Goal: Use online tool/utility: Utilize a website feature to perform a specific function

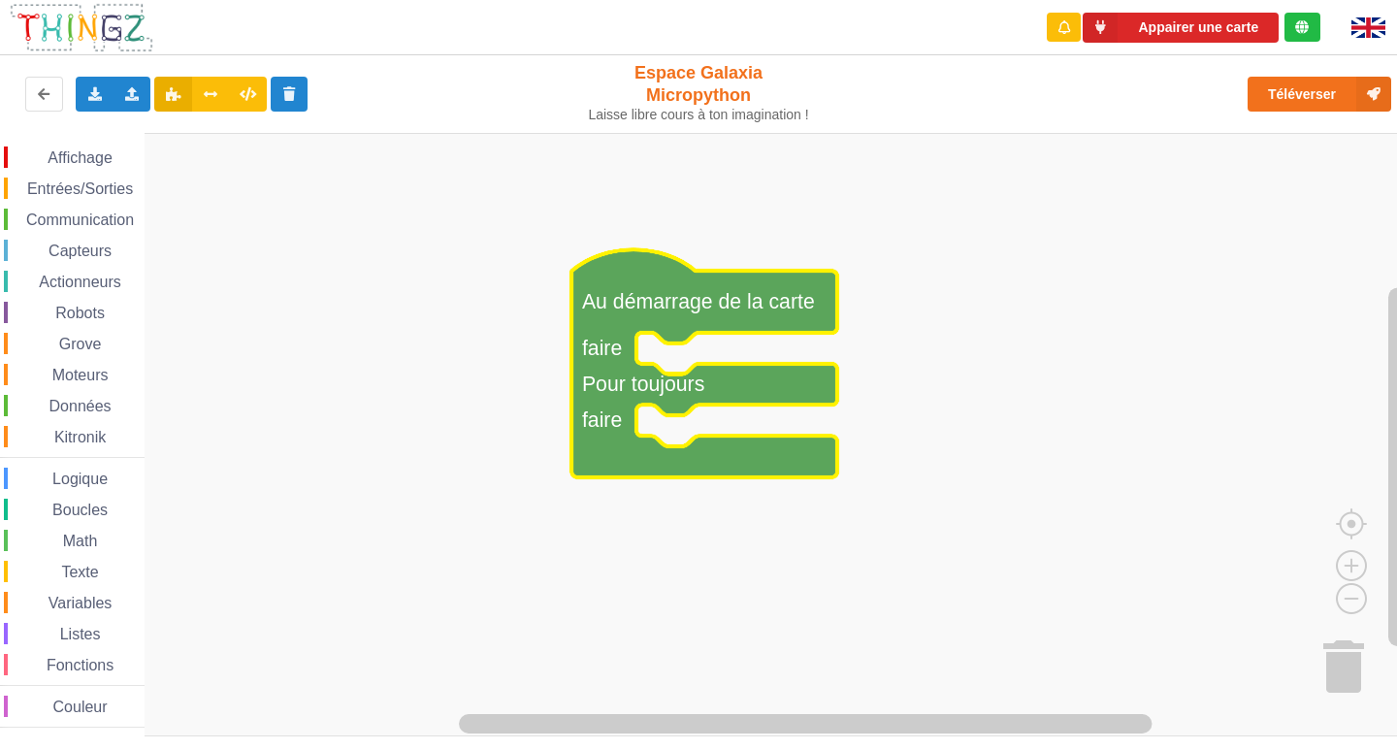
click at [88, 175] on div "Affichage Entrées/Sorties Communication Capteurs Actionneurs Robots Grove Moteu…" at bounding box center [72, 437] width 145 height 581
click at [116, 192] on span "Entrées/Sorties" at bounding box center [80, 188] width 112 height 16
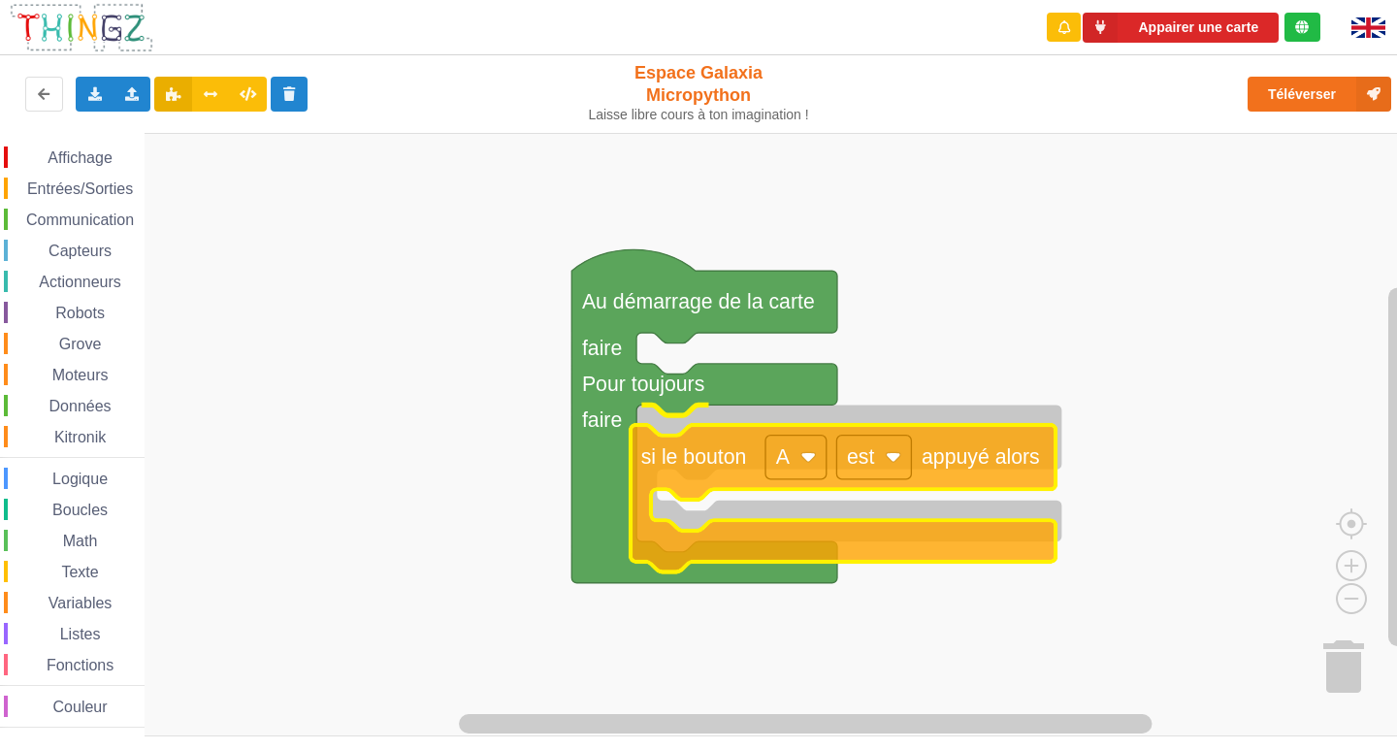
click at [714, 468] on div "Affichage Entrées/Sorties Communication Capteurs Actionneurs Robots Grove Moteu…" at bounding box center [705, 435] width 1411 height 604
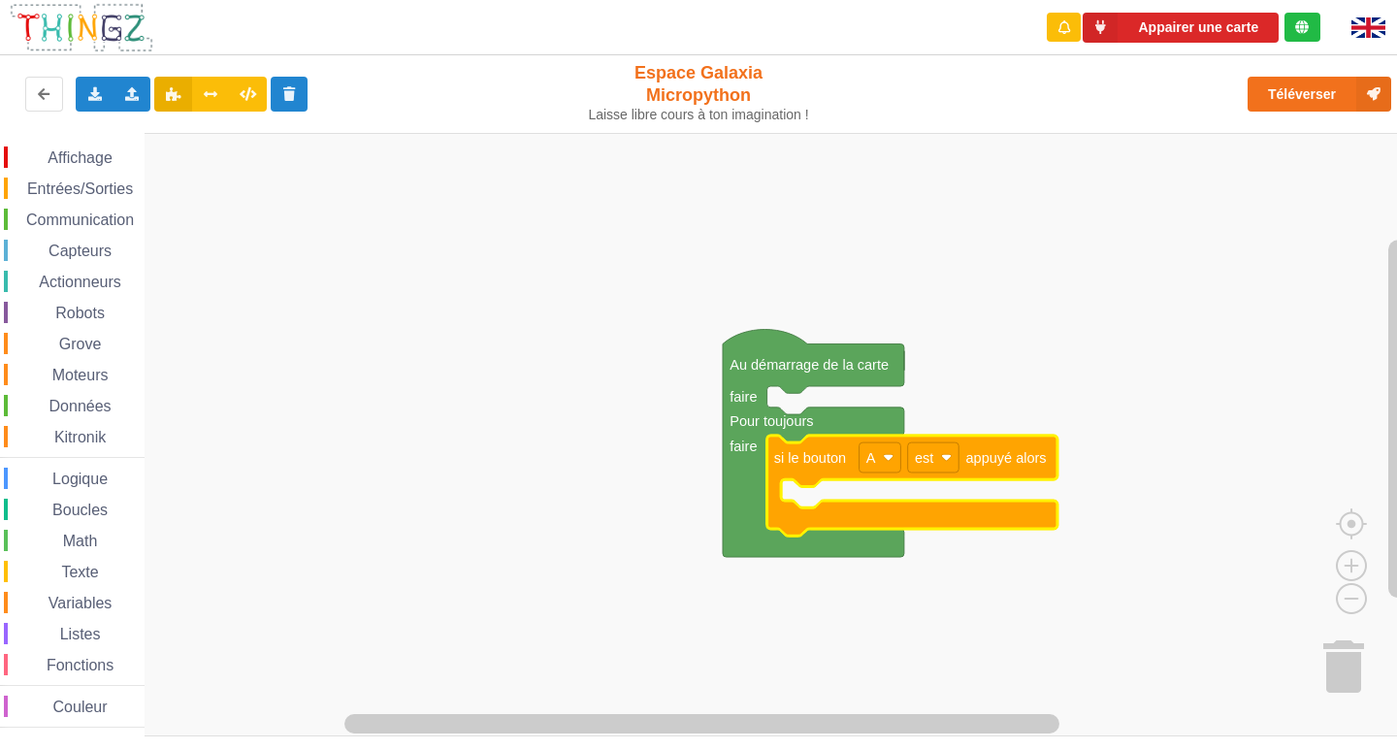
click at [90, 212] on span "Communication" at bounding box center [80, 220] width 114 height 16
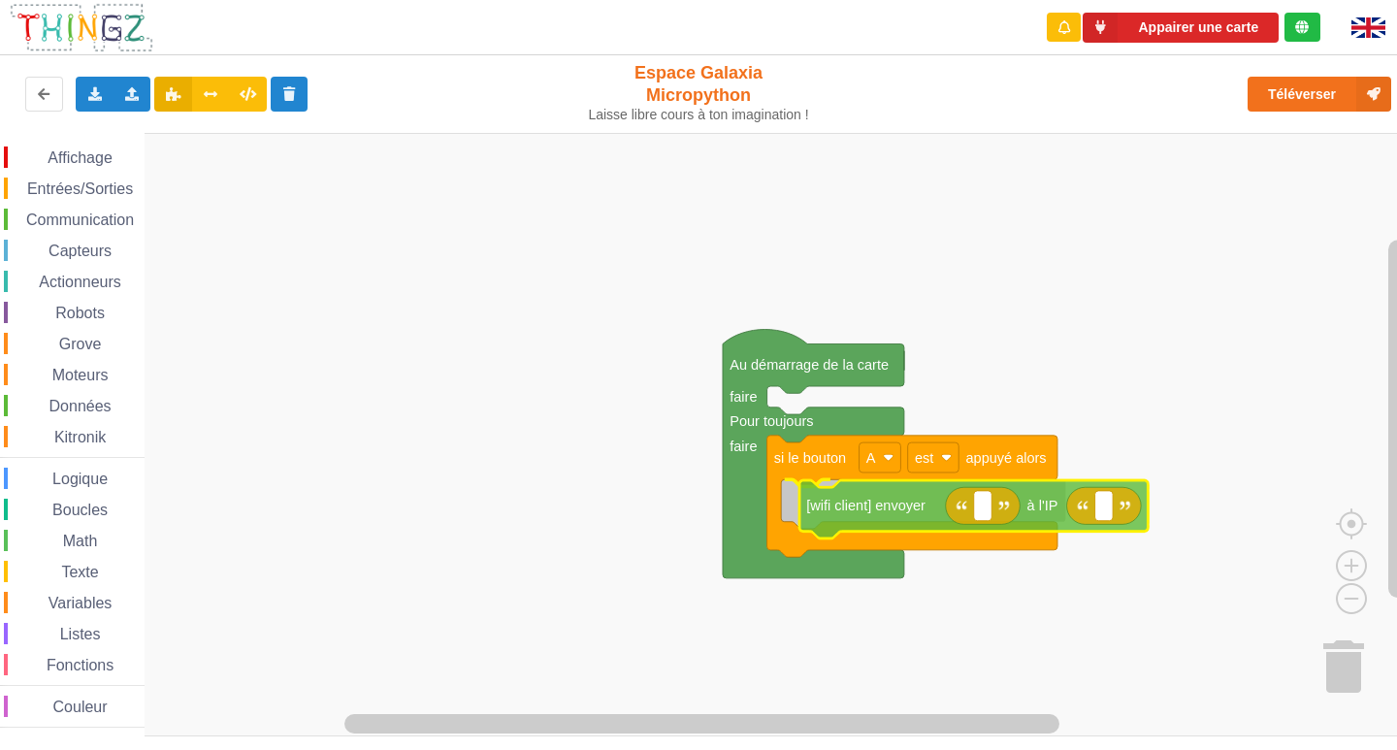
click at [898, 503] on div "Affichage Entrées/Sorties Communication Capteurs Actionneurs Robots Grove Moteu…" at bounding box center [705, 435] width 1411 height 604
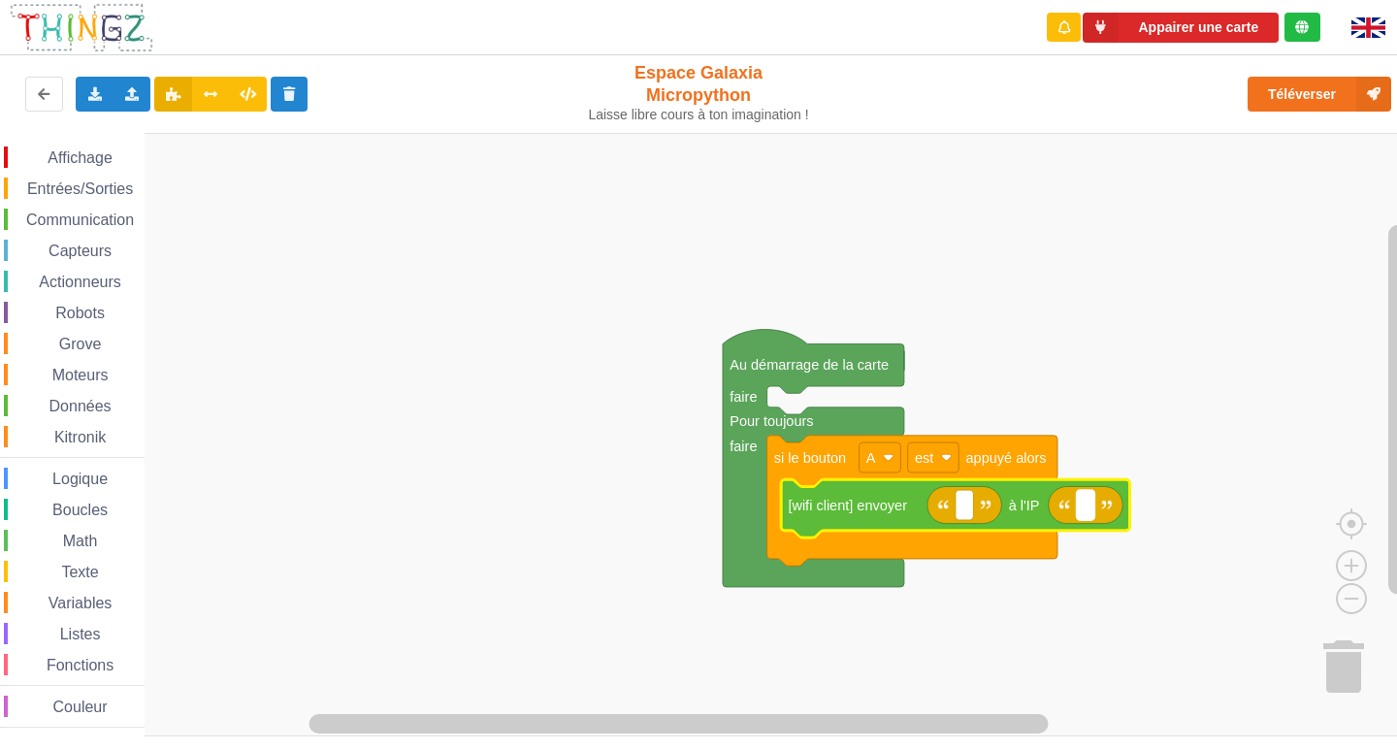
click at [1077, 513] on rect "Espace de travail de Blocky" at bounding box center [1086, 505] width 18 height 30
click at [88, 212] on span "Communication" at bounding box center [80, 220] width 114 height 16
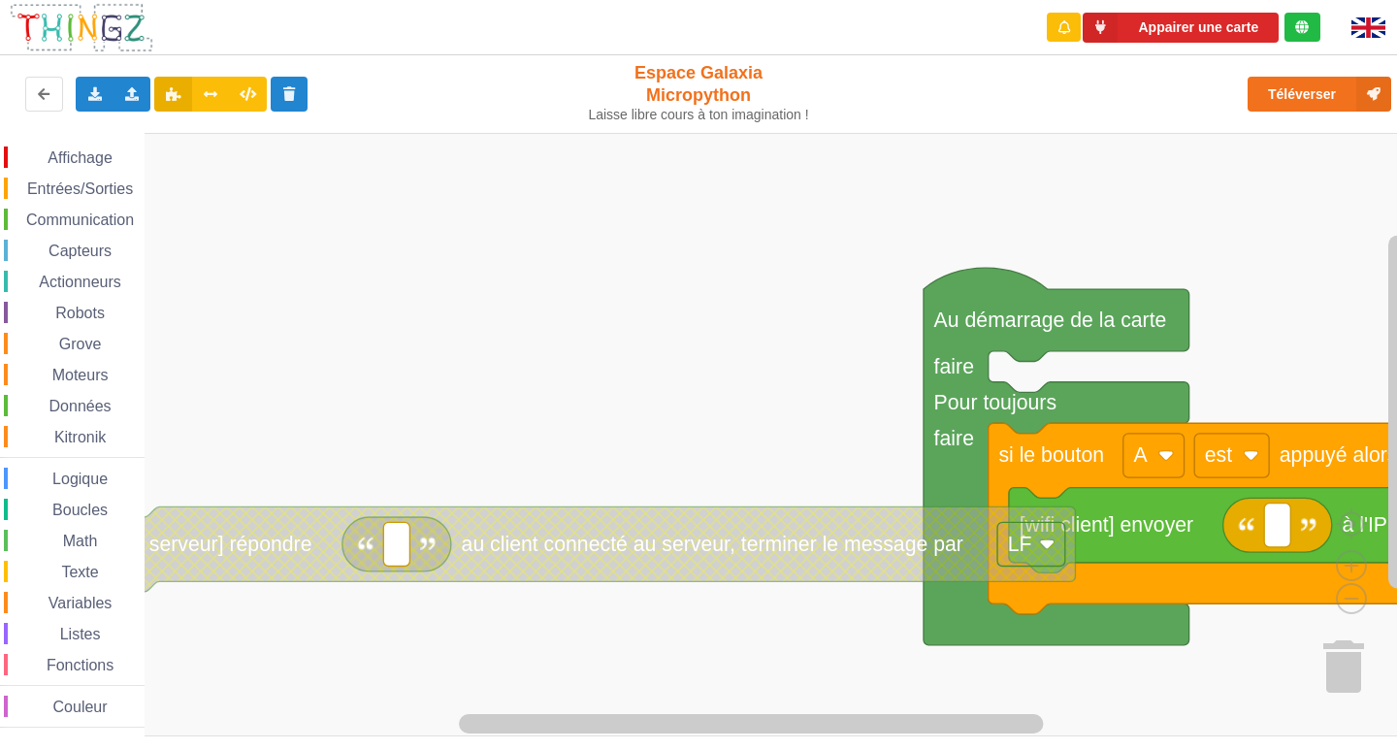
click at [353, 387] on rect "Espace de travail de Blocky" at bounding box center [705, 435] width 1411 height 604
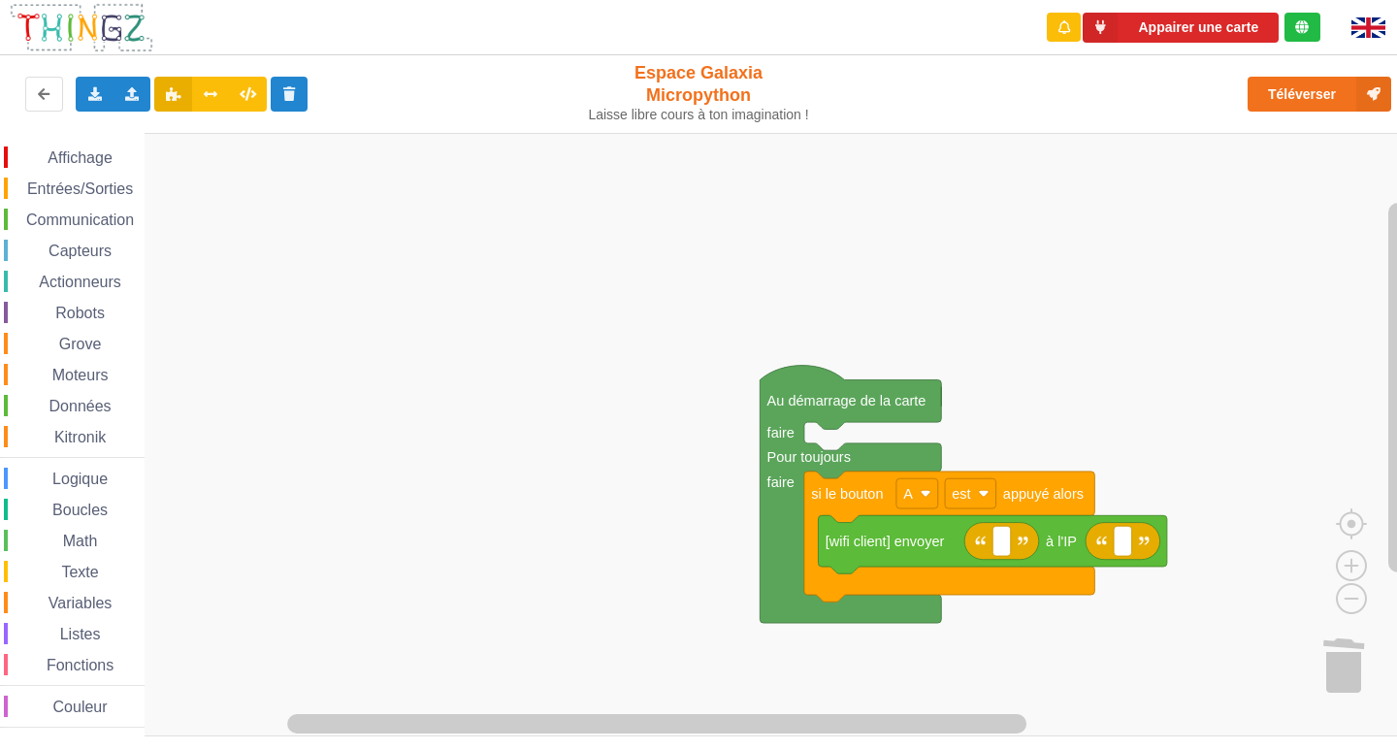
click at [86, 223] on span "Communication" at bounding box center [80, 220] width 114 height 16
click at [1027, 557] on div "Affichage Entrées/Sorties Communication Capteurs Actionneurs Robots Grove Moteu…" at bounding box center [705, 435] width 1411 height 604
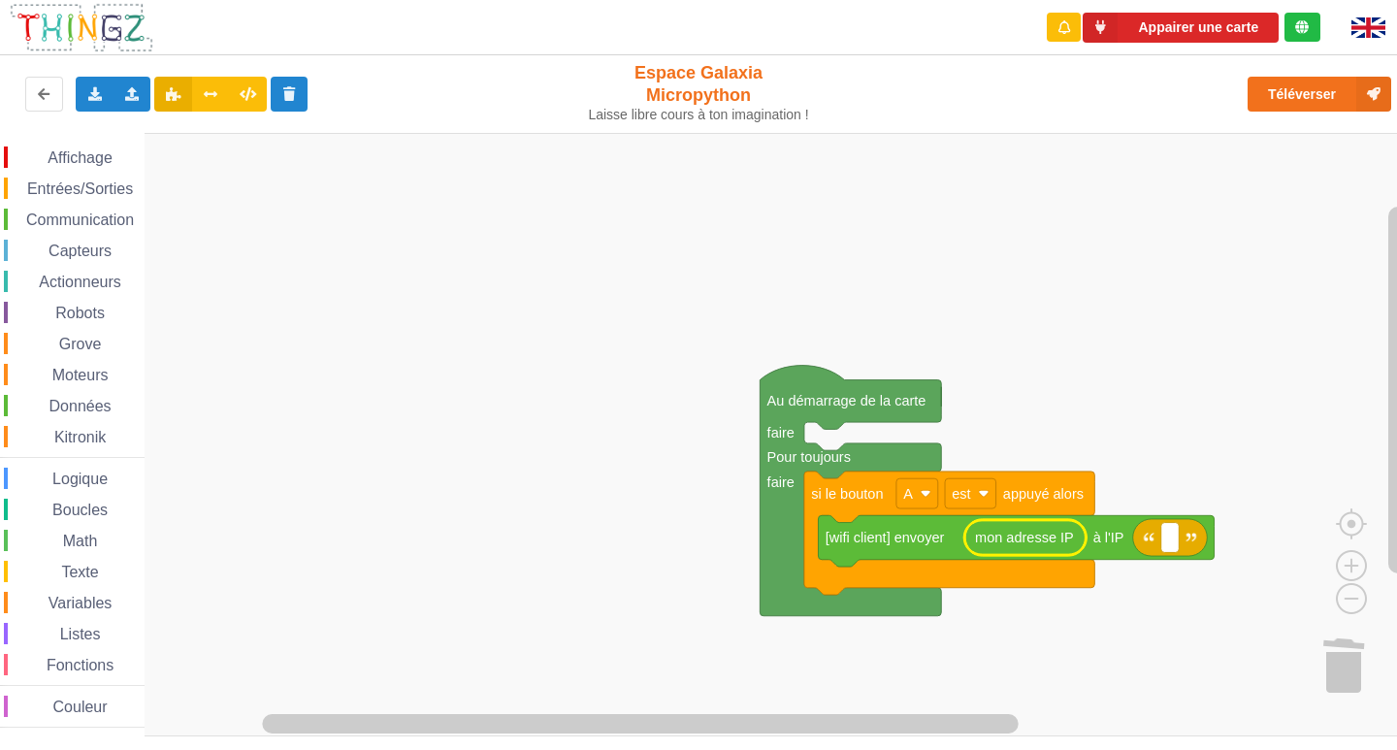
click at [85, 223] on span "Communication" at bounding box center [80, 220] width 114 height 16
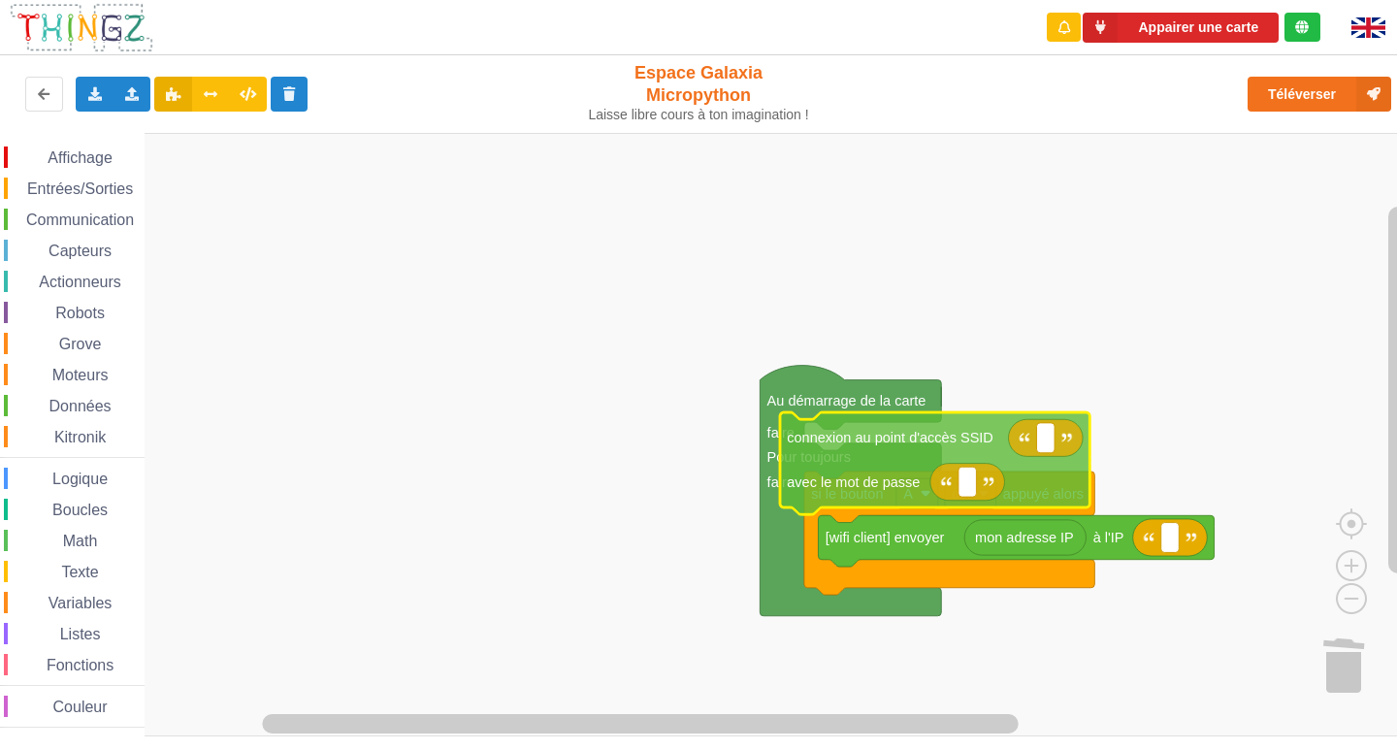
click at [902, 450] on div "Affichage Entrées/Sorties Communication Capteurs Actionneurs Robots Grove Moteu…" at bounding box center [705, 435] width 1411 height 604
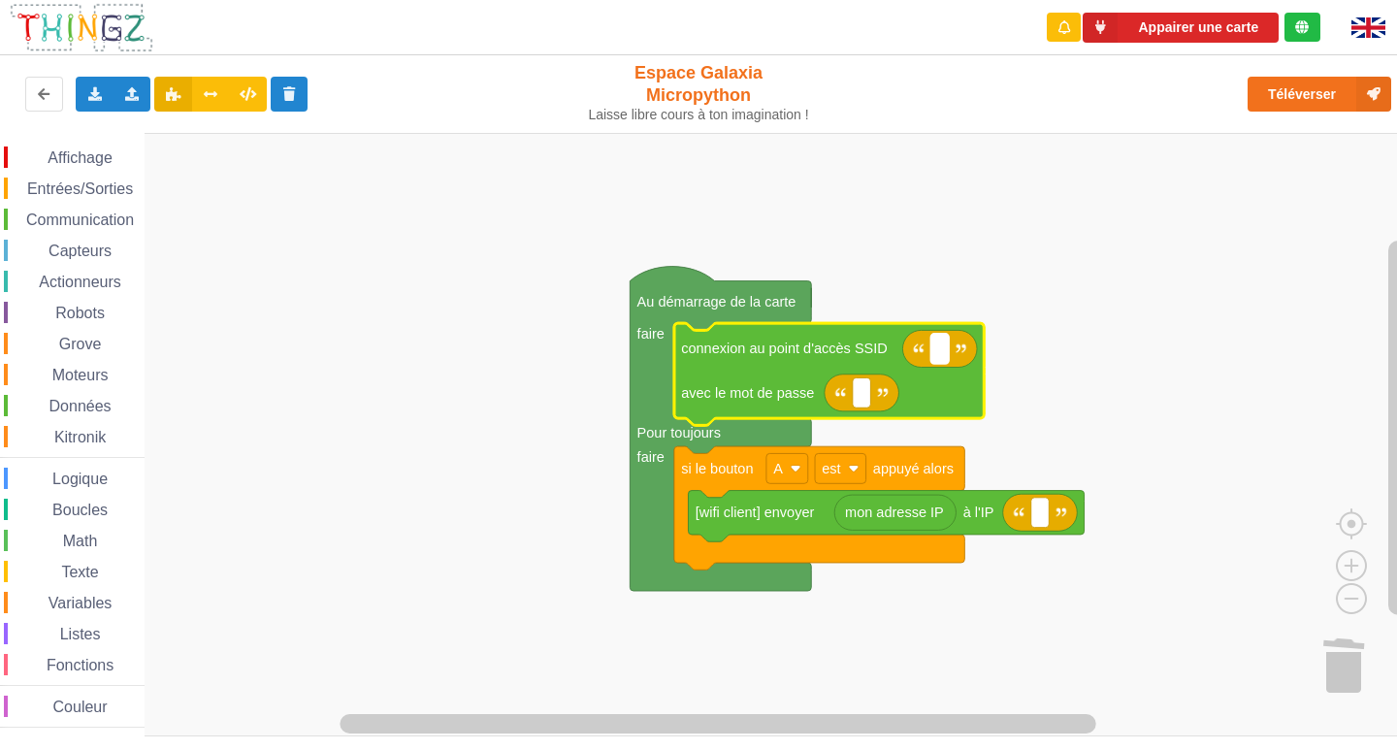
click at [940, 359] on rect "Espace de travail de Blocky" at bounding box center [940, 349] width 18 height 30
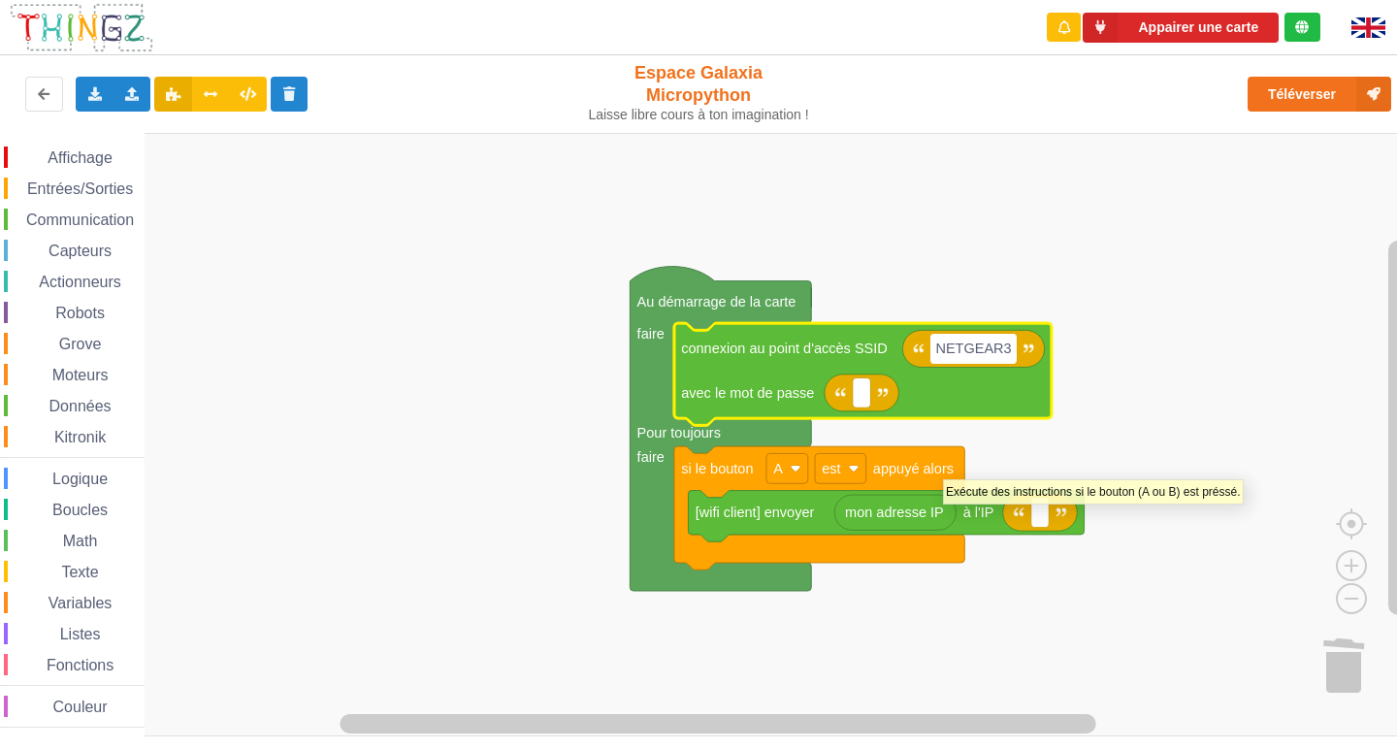
type input "NETGEAR38"
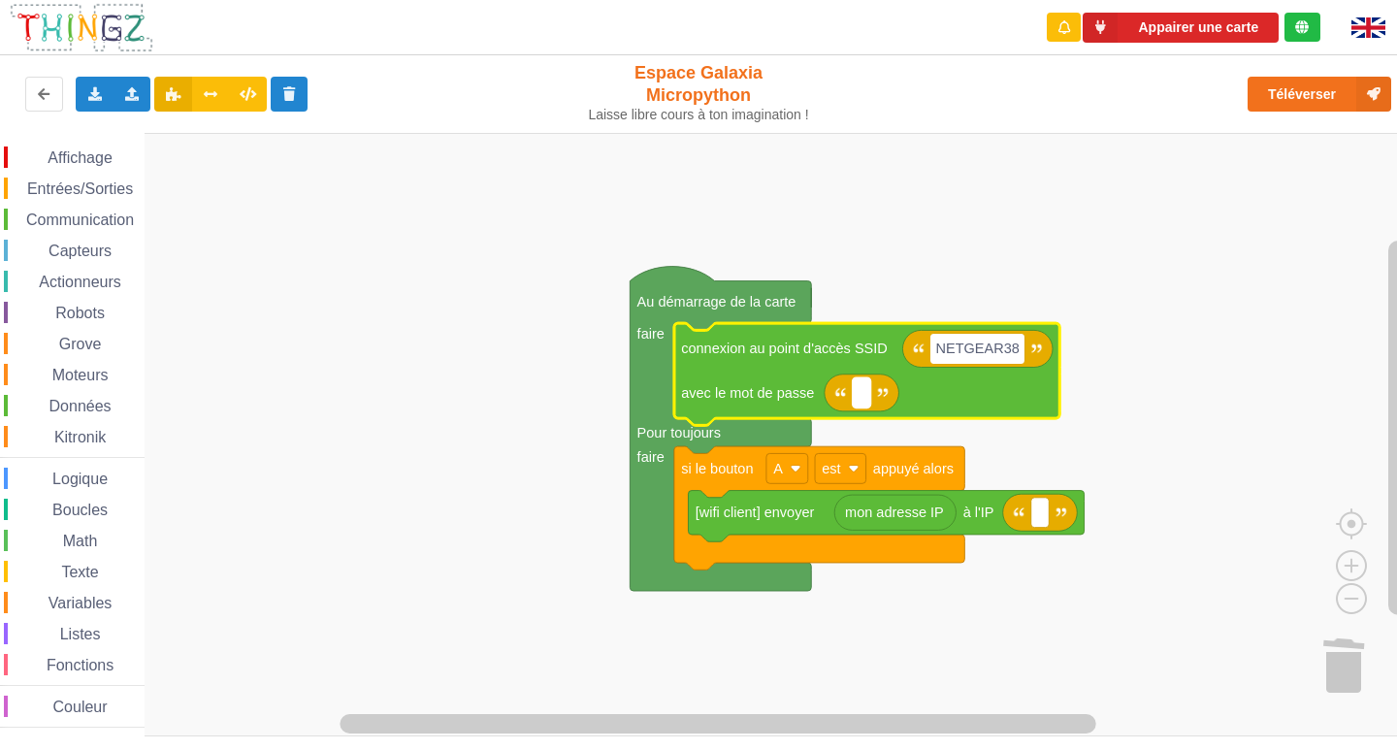
click at [866, 397] on rect "Espace de travail de Blocky" at bounding box center [862, 392] width 18 height 30
type input "joyoustuba995"
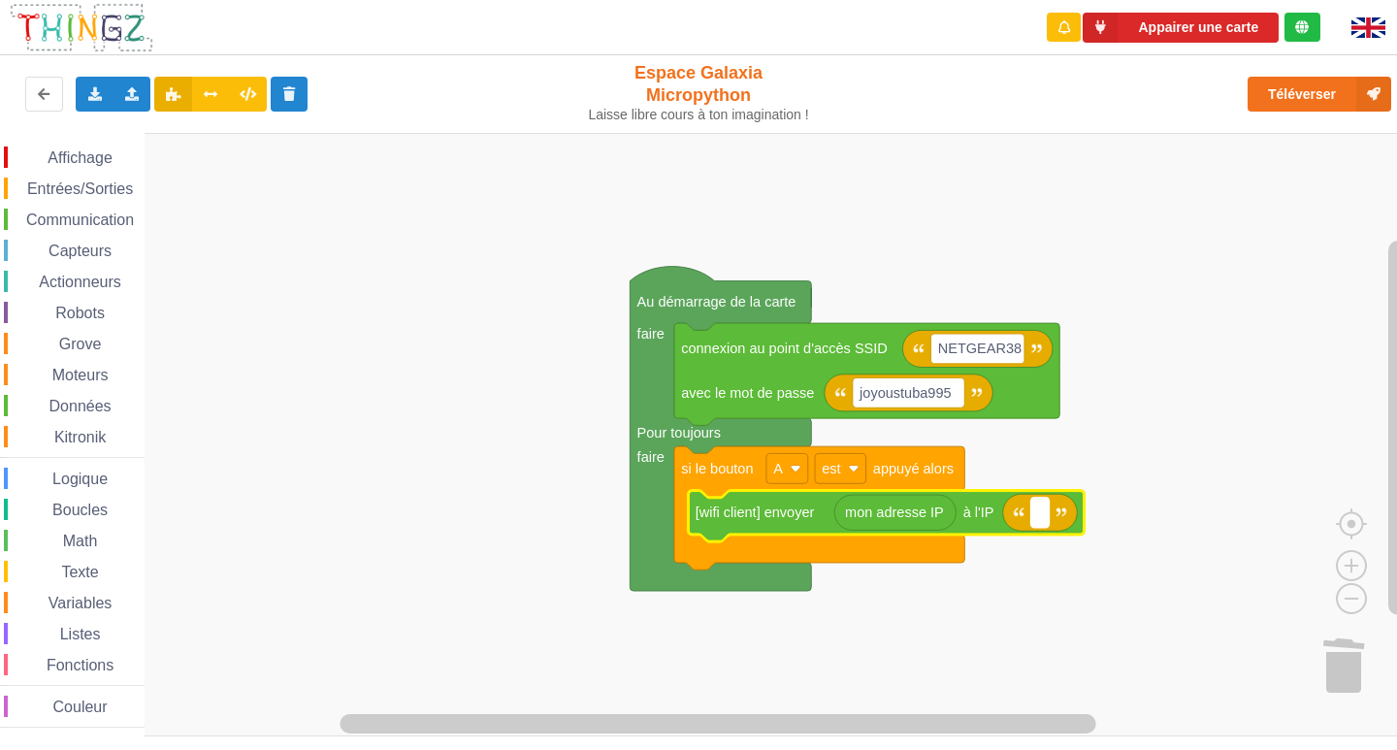
click at [1044, 518] on rect "Espace de travail de Blocky" at bounding box center [1040, 513] width 18 height 30
paste input "[TECHNICAL_ID]"
type input "[TECHNICAL_ID]"
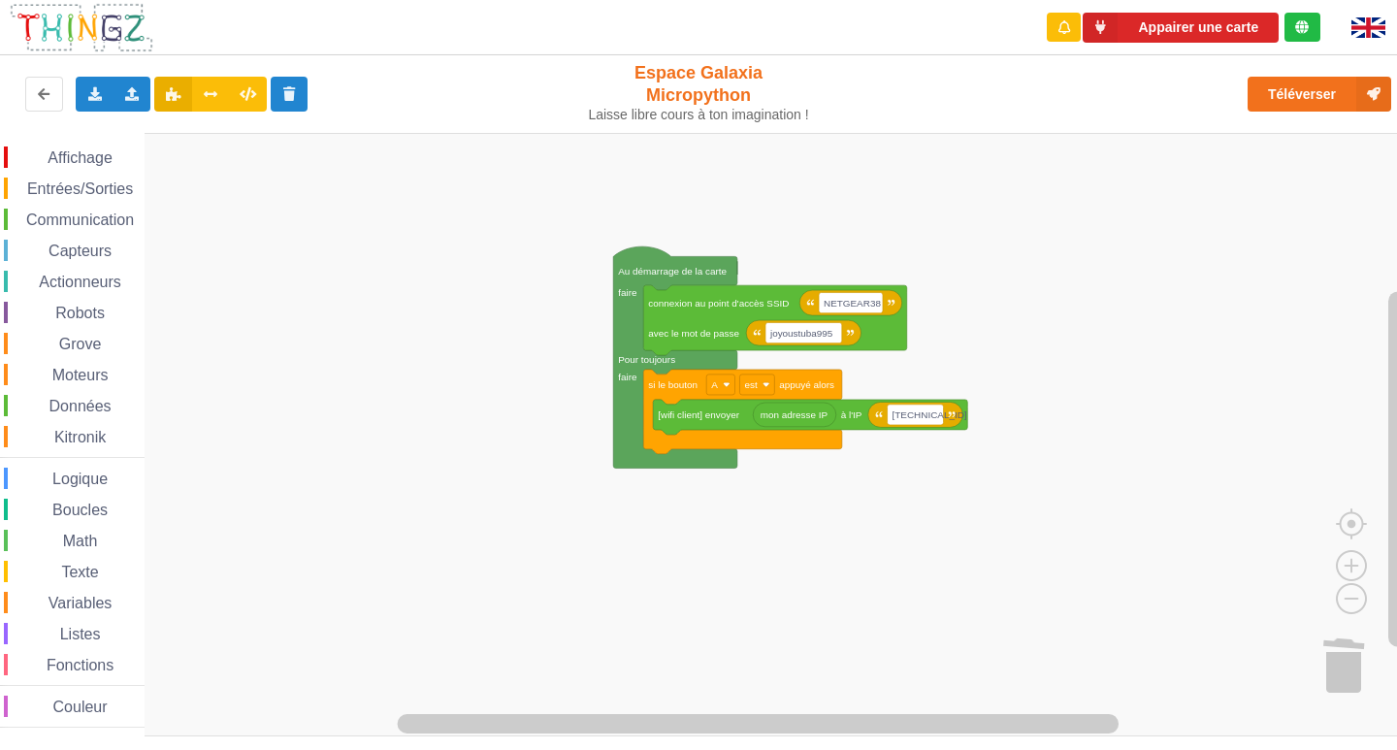
click at [678, 254] on div "Affichage Entrées/Sorties Communication Capteurs Actionneurs Robots Grove Moteu…" at bounding box center [705, 435] width 1411 height 604
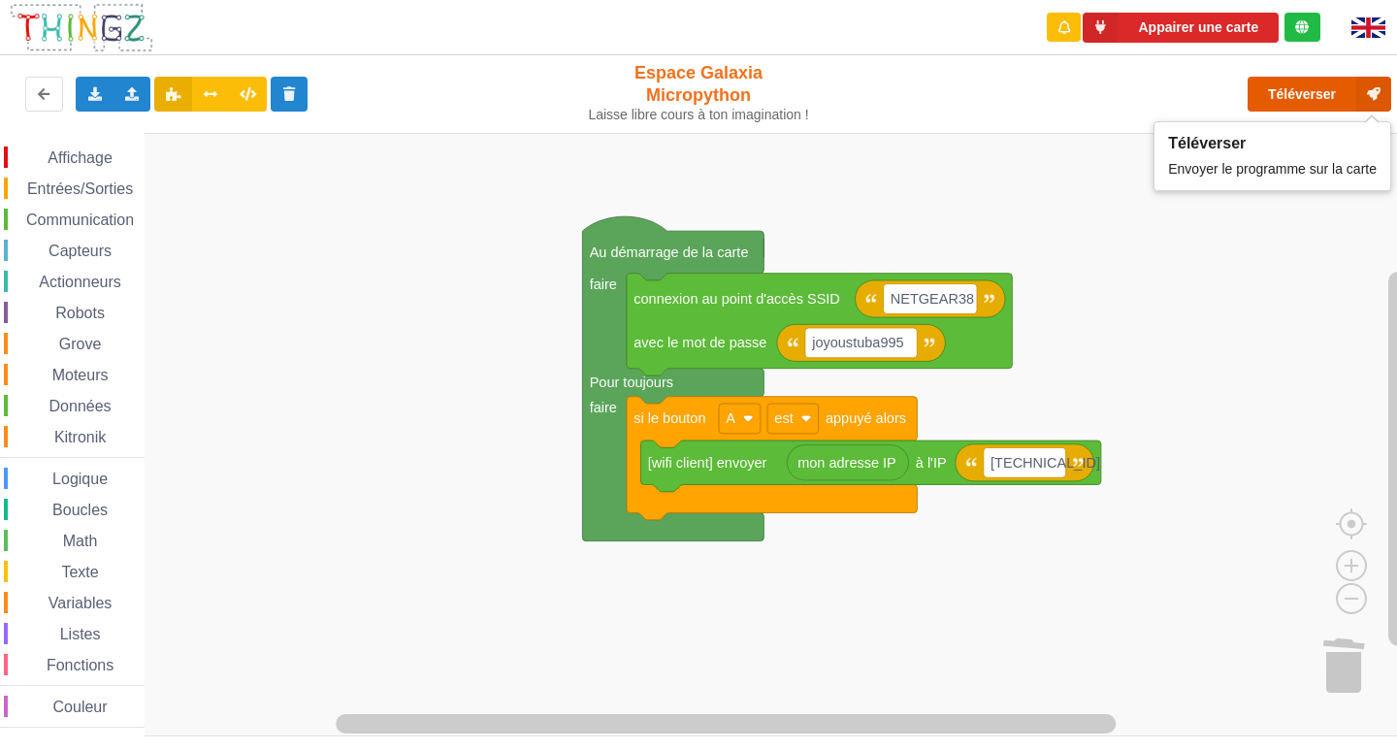
click at [1325, 82] on button "Téléverser" at bounding box center [1320, 94] width 144 height 35
click at [1320, 93] on button "Téléverser" at bounding box center [1320, 94] width 144 height 35
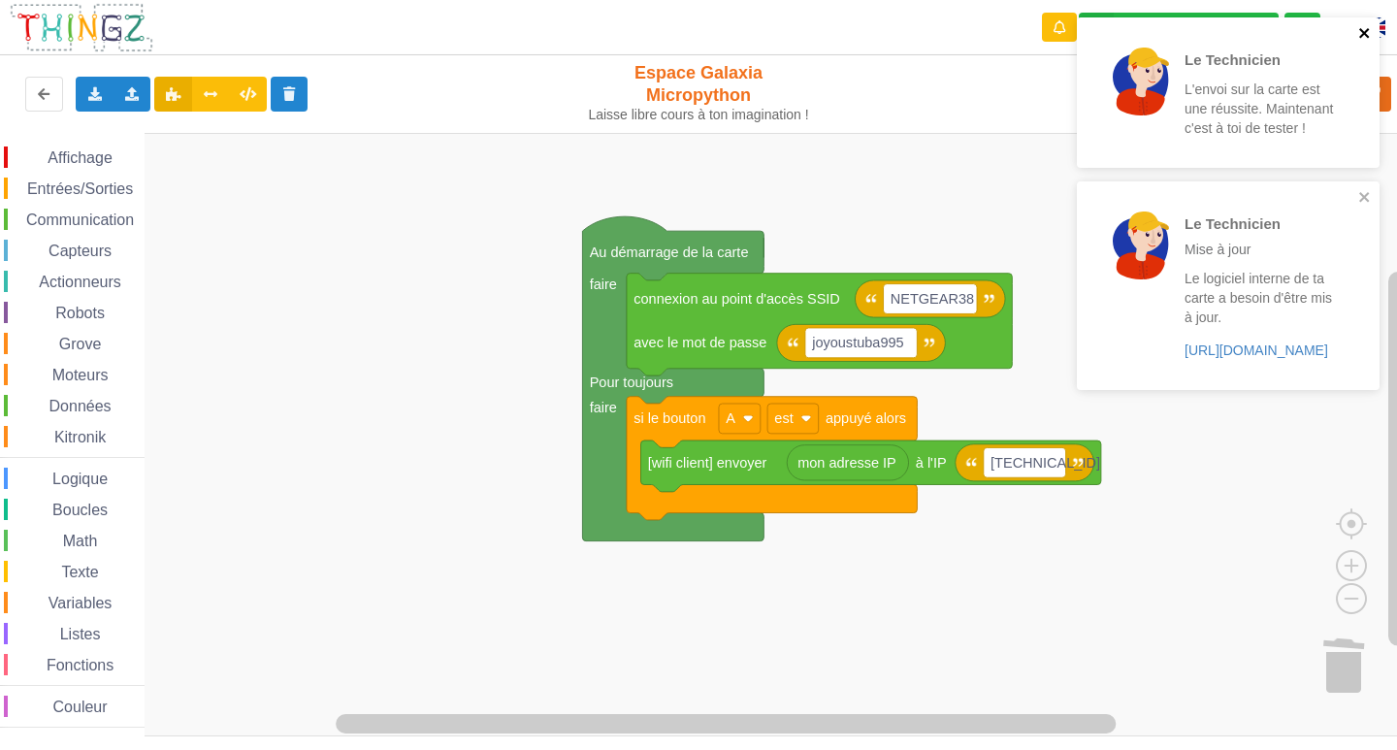
click at [1362, 30] on icon "close" at bounding box center [1364, 33] width 10 height 10
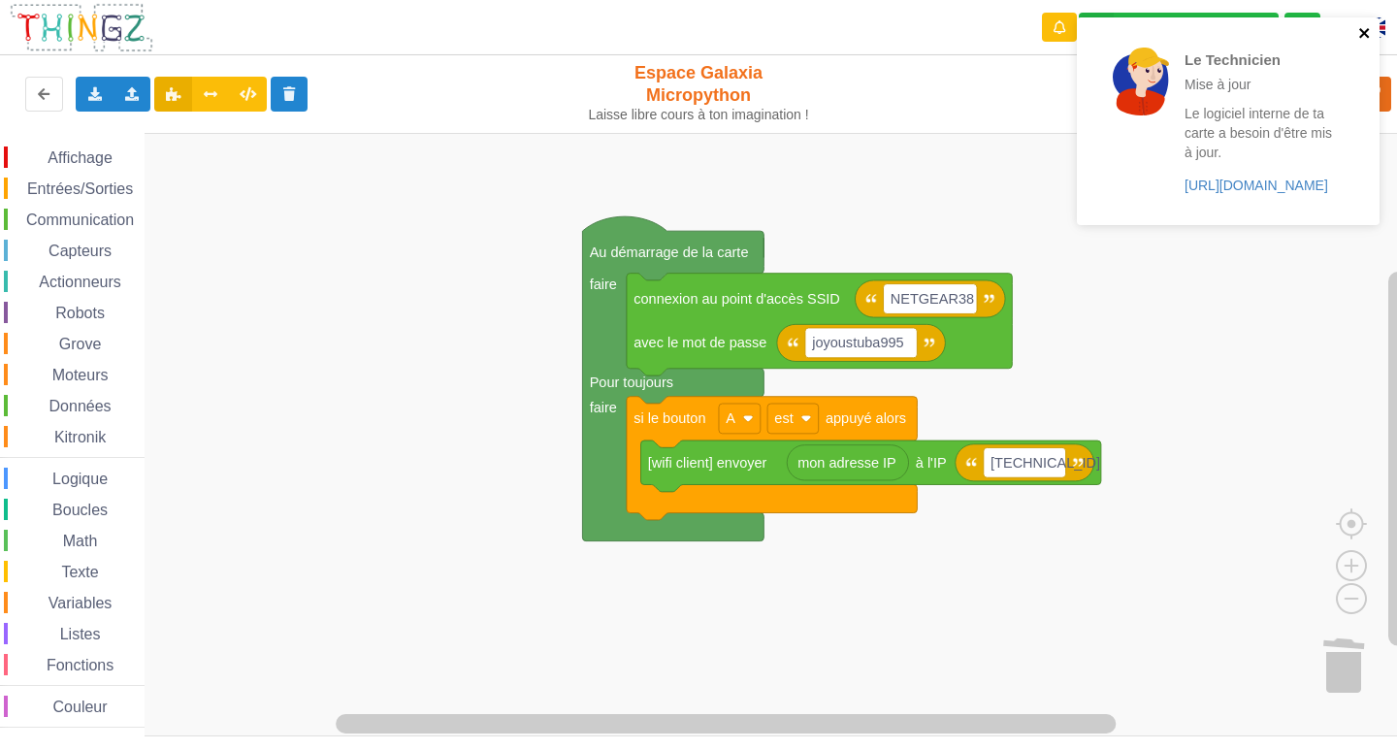
click at [1359, 32] on icon "close" at bounding box center [1365, 33] width 14 height 16
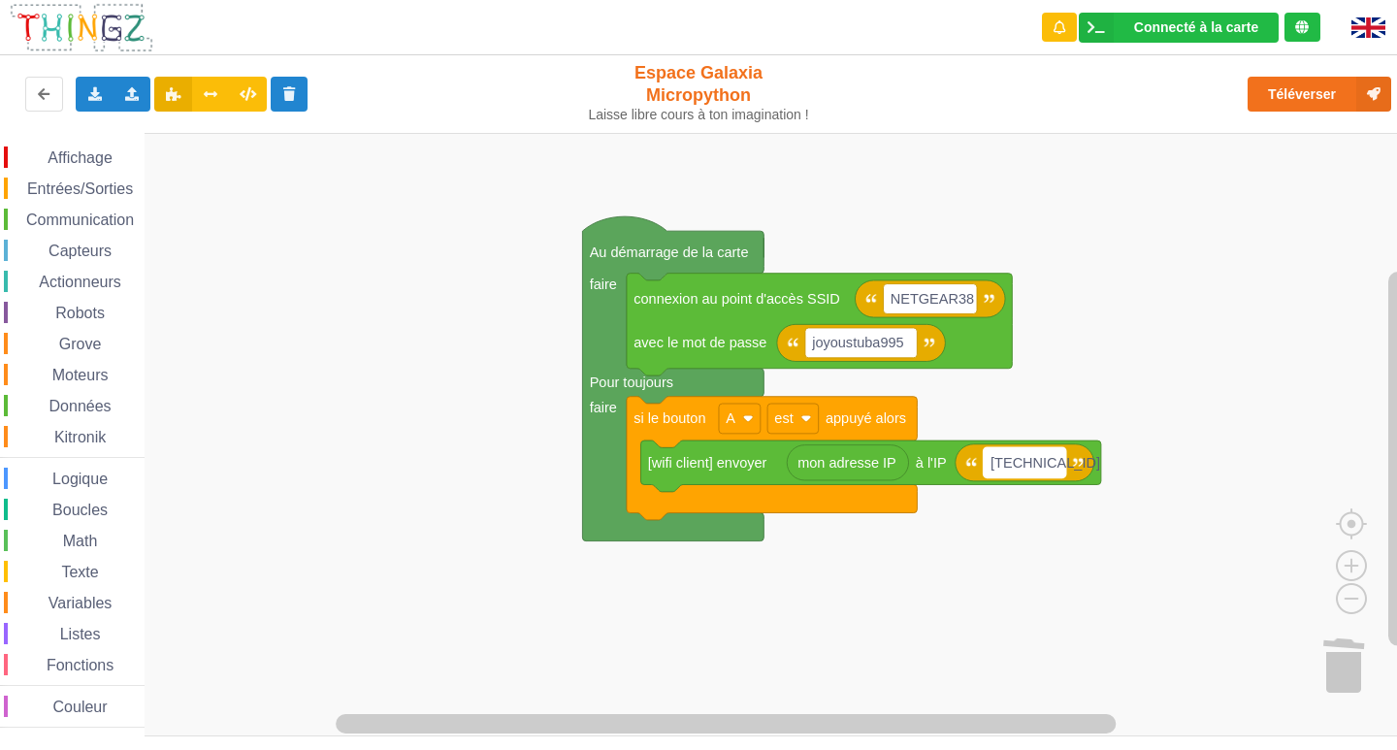
click at [1024, 463] on text "[TECHNICAL_ID]" at bounding box center [1046, 463] width 110 height 16
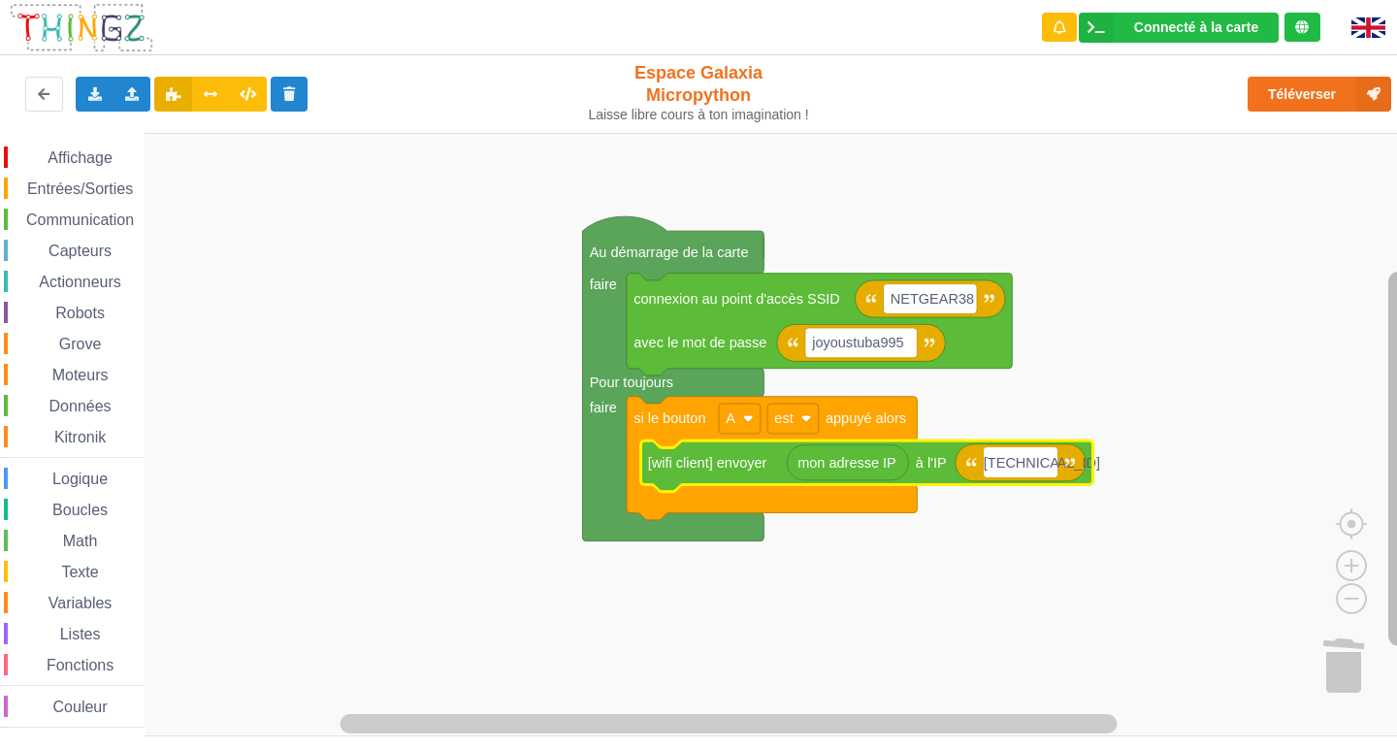
type input "[TECHNICAL_ID]"
click at [1157, 385] on div "Affichage Entrées/Sorties Communication Capteurs Actionneurs Robots Grove Moteu…" at bounding box center [705, 435] width 1411 height 604
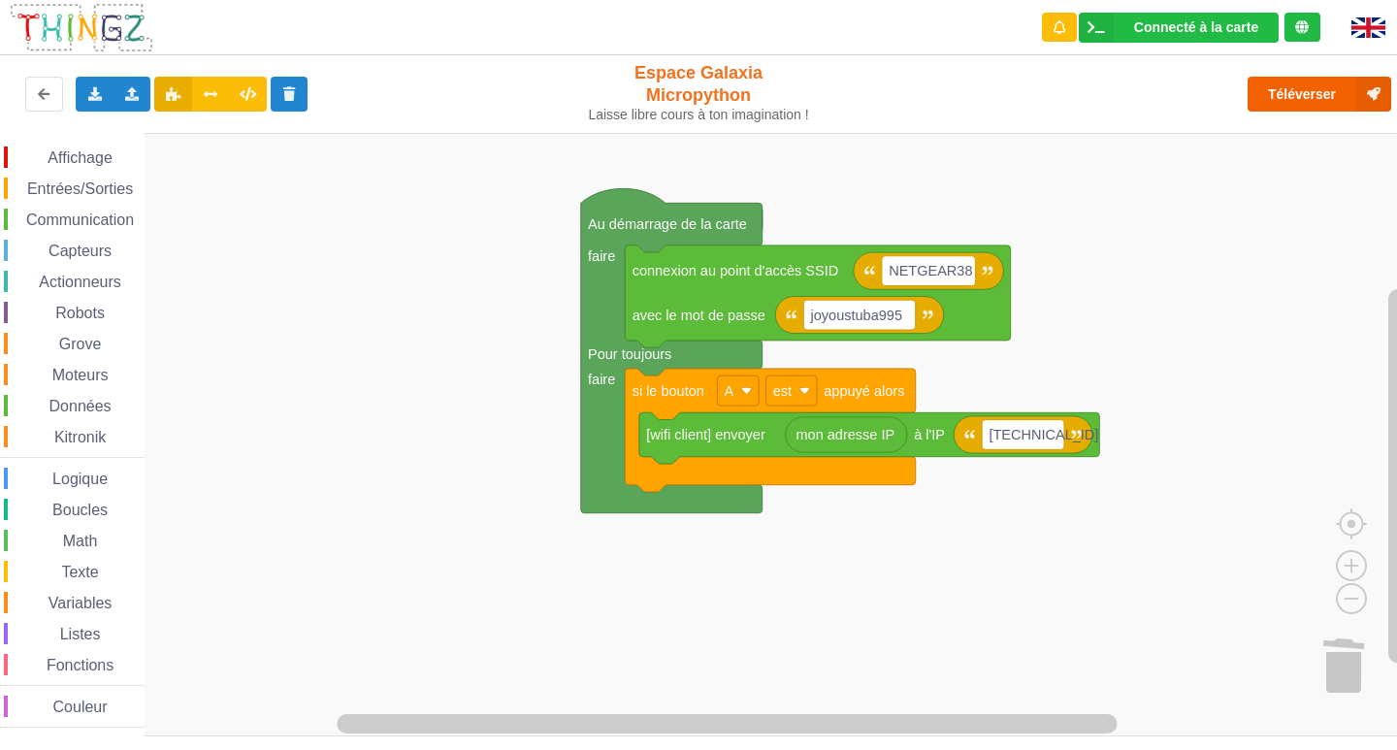
click at [1330, 77] on div "Téléverser" at bounding box center [1119, 94] width 574 height 62
click at [1302, 147] on rect "Espace de travail de Blocky" at bounding box center [705, 435] width 1411 height 604
click at [1300, 92] on button "Téléverser" at bounding box center [1320, 94] width 144 height 35
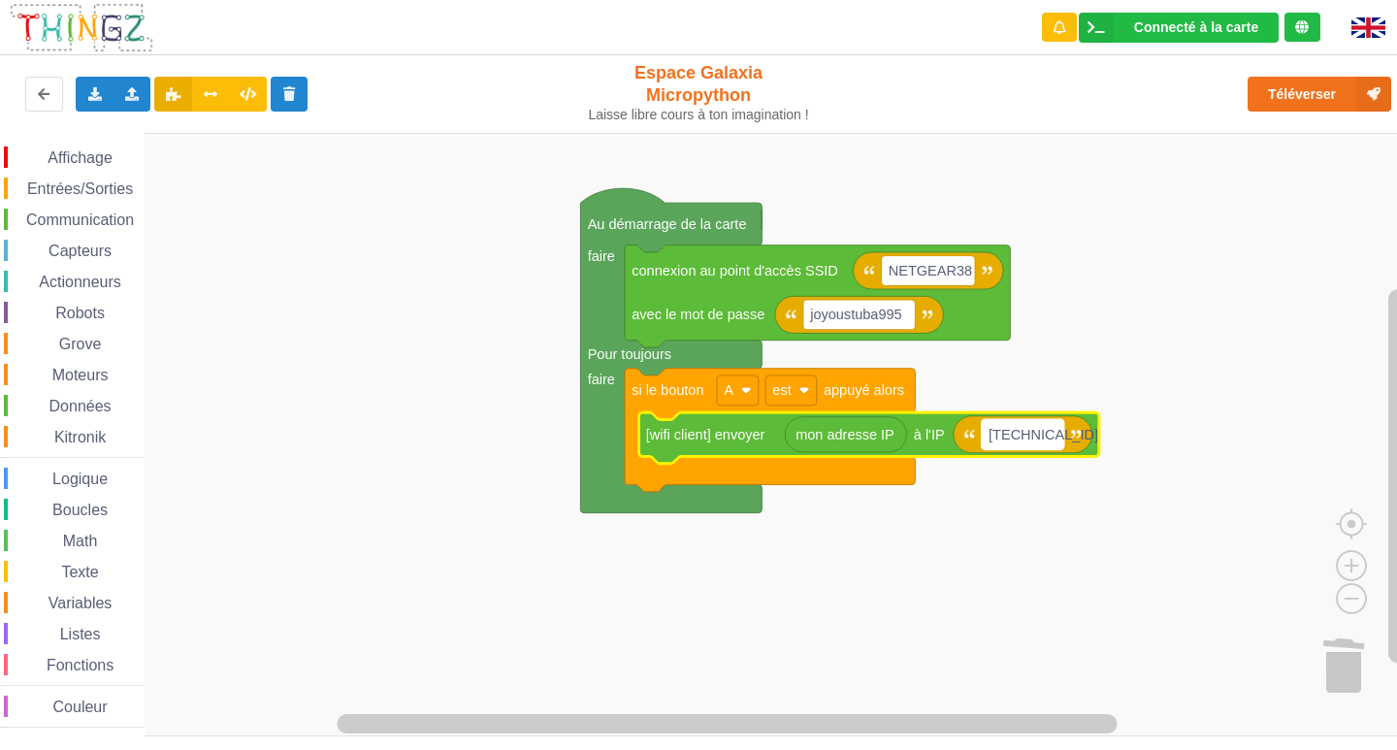
click at [1003, 433] on text "[TECHNICAL_ID]" at bounding box center [1044, 435] width 110 height 16
click at [1130, 373] on rect "Espace de travail de Blocky" at bounding box center [705, 435] width 1411 height 604
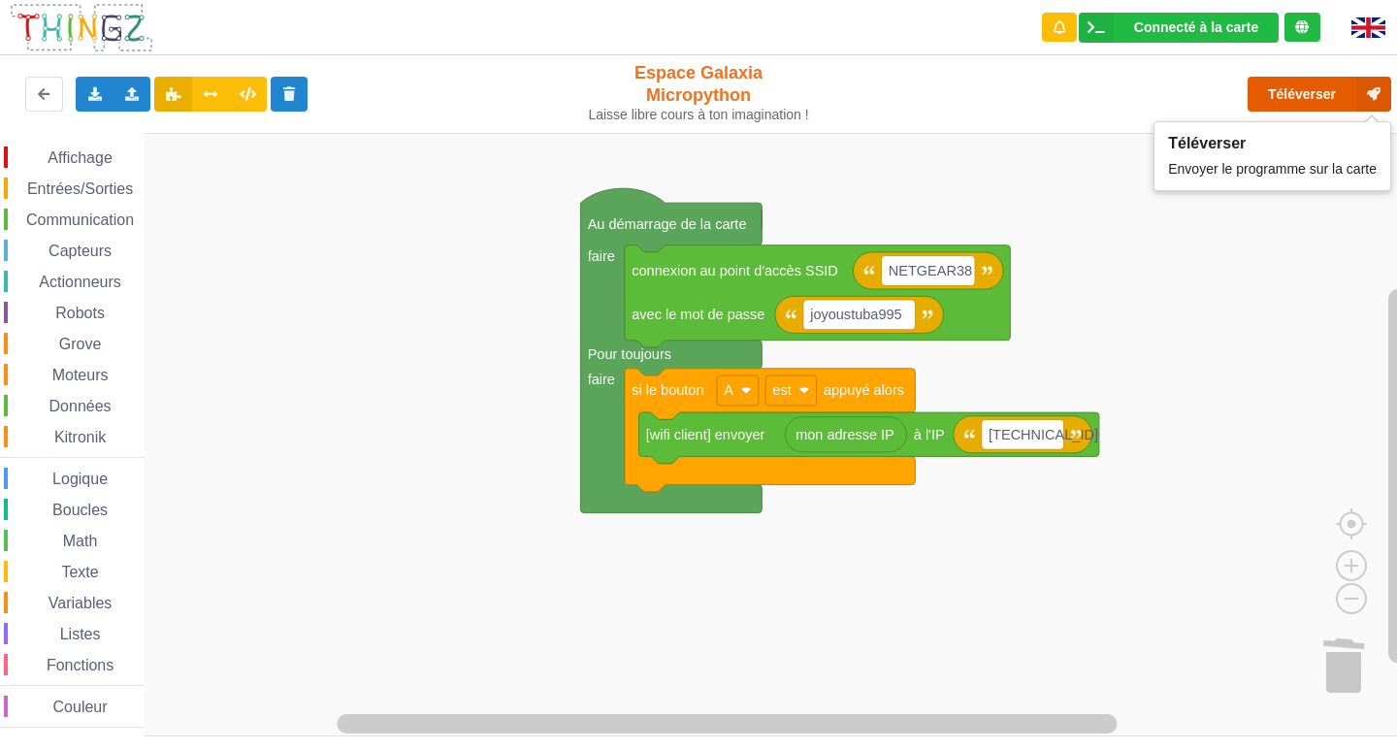
click at [1276, 90] on button "Téléverser" at bounding box center [1320, 94] width 144 height 35
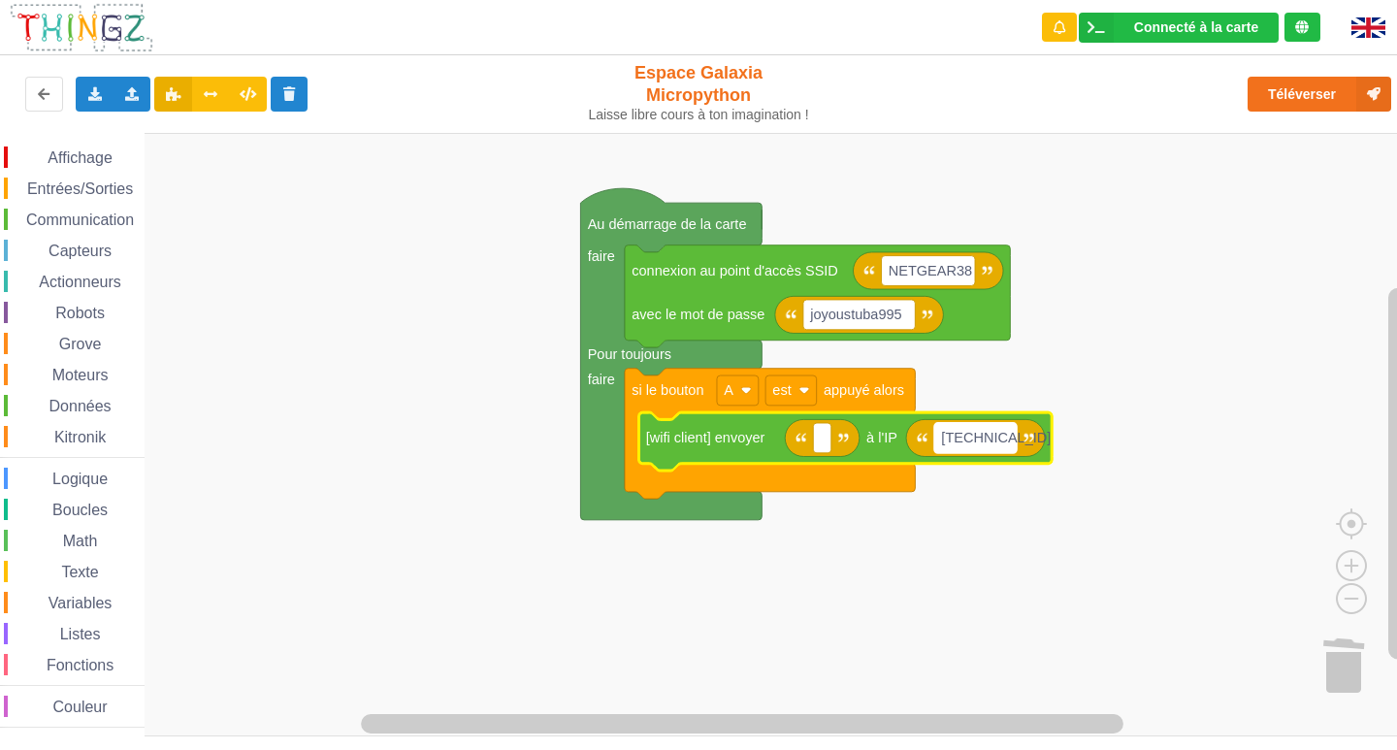
click at [1005, 443] on rect "Espace de travail de Blocky" at bounding box center [975, 438] width 82 height 30
click at [1001, 443] on input "[TECHNICAL_ID]" at bounding box center [975, 438] width 82 height 30
drag, startPoint x: 1005, startPoint y: 443, endPoint x: 1000, endPoint y: 430, distance: 14.4
click at [1000, 442] on input "[TECHNICAL_ID]" at bounding box center [975, 438] width 82 height 30
click at [1014, 471] on rect "Espace de travail de Blocky" at bounding box center [705, 435] width 1411 height 604
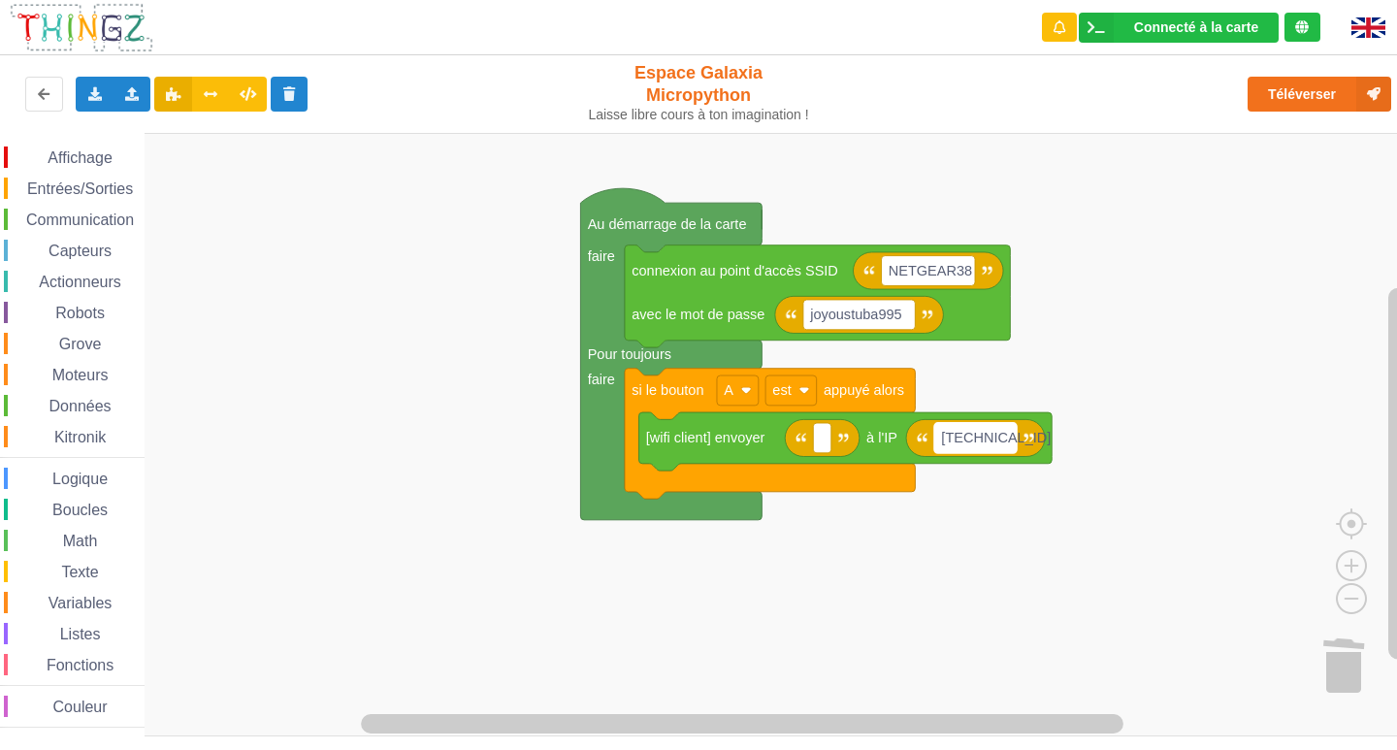
click at [1003, 433] on rect "Espace de travail de Blocky" at bounding box center [975, 438] width 82 height 30
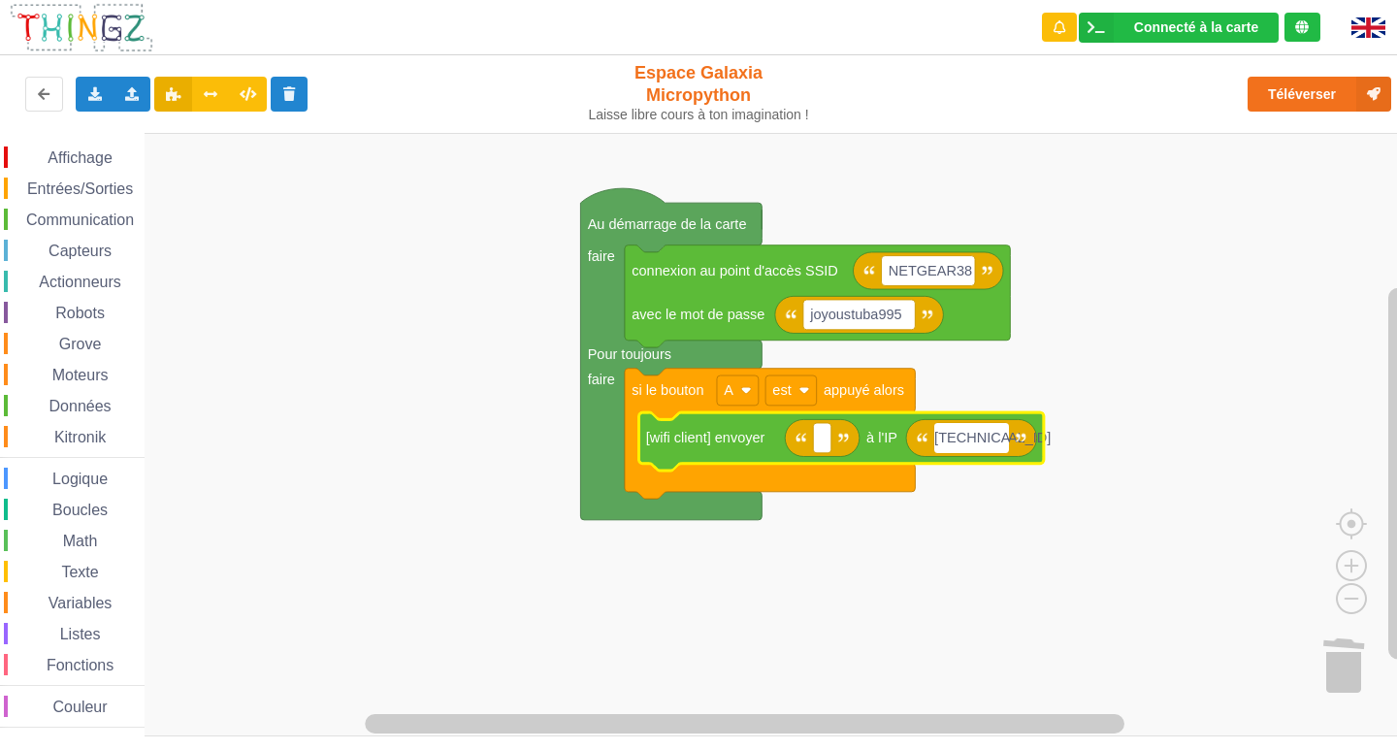
type input "[TECHNICAL_ID]"
click at [827, 451] on rect "Espace de travail de Blocky" at bounding box center [822, 438] width 18 height 30
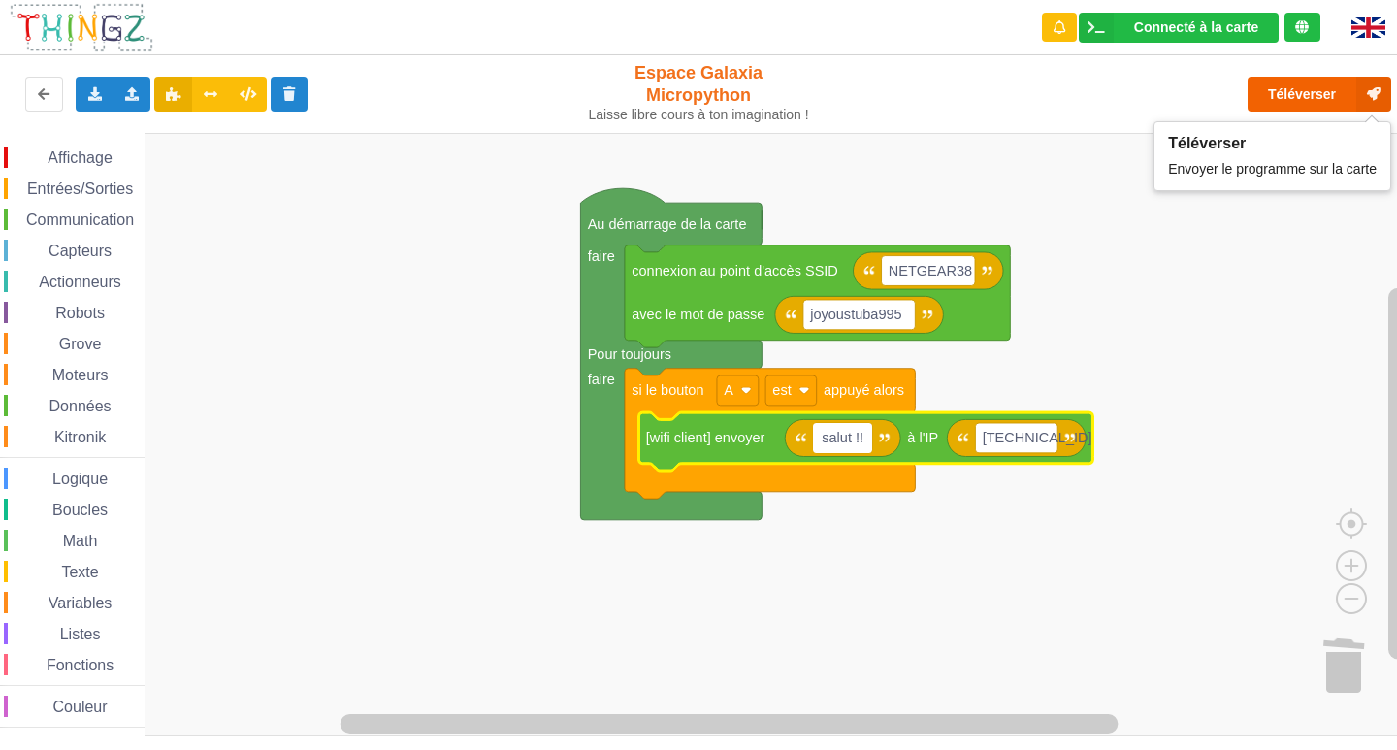
type input "salut !!"
click at [1280, 92] on button "Téléverser" at bounding box center [1320, 94] width 144 height 35
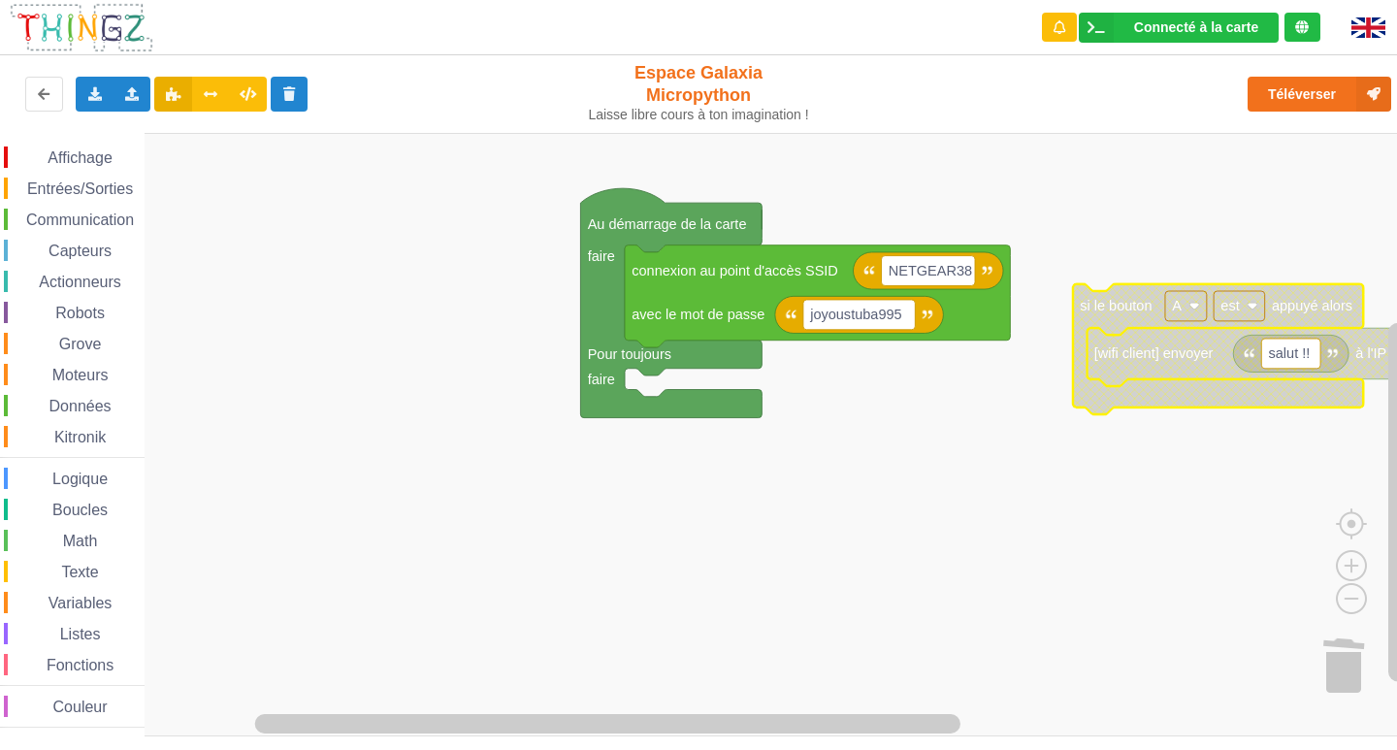
click at [87, 158] on span "Affichage" at bounding box center [80, 157] width 70 height 16
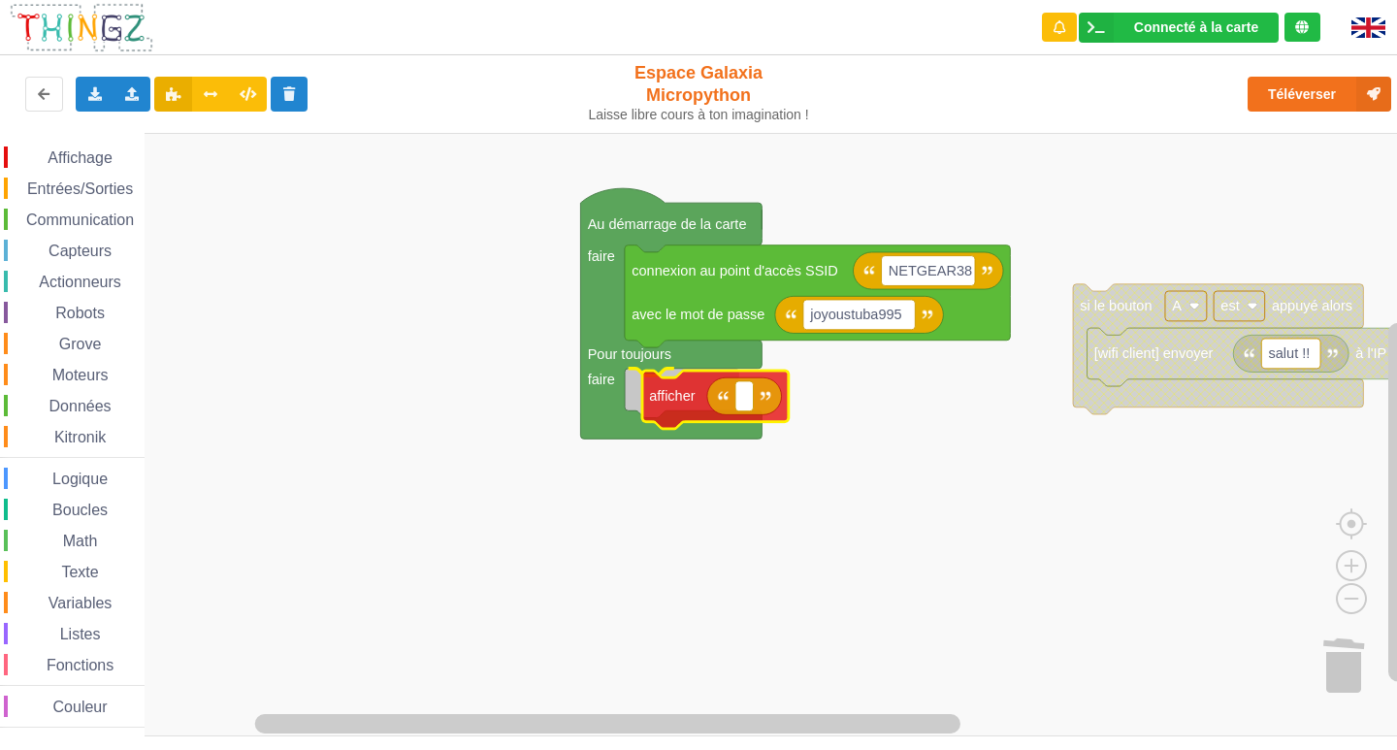
click at [662, 391] on div "Affichage Entrées/Sorties Communication Capteurs Actionneurs Robots Grove Moteu…" at bounding box center [705, 435] width 1411 height 604
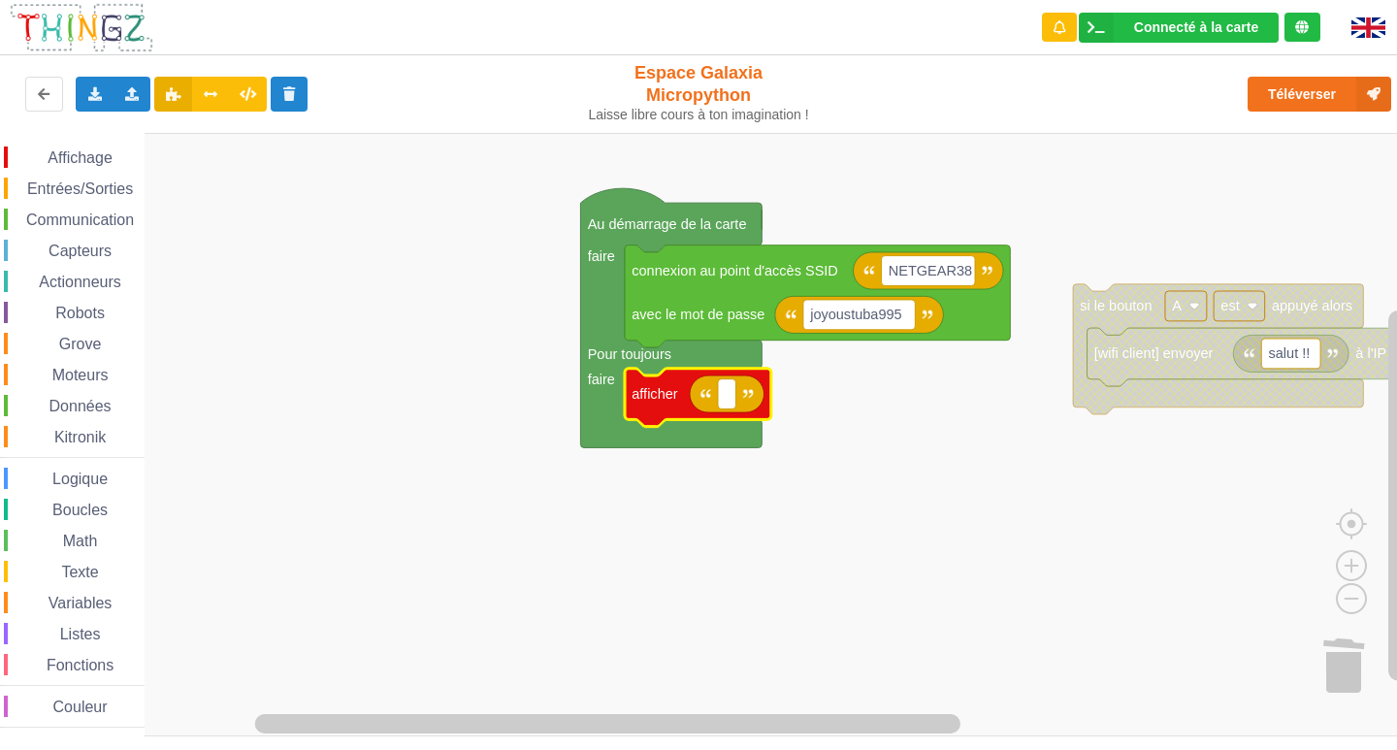
click at [77, 154] on span "Affichage" at bounding box center [80, 157] width 70 height 16
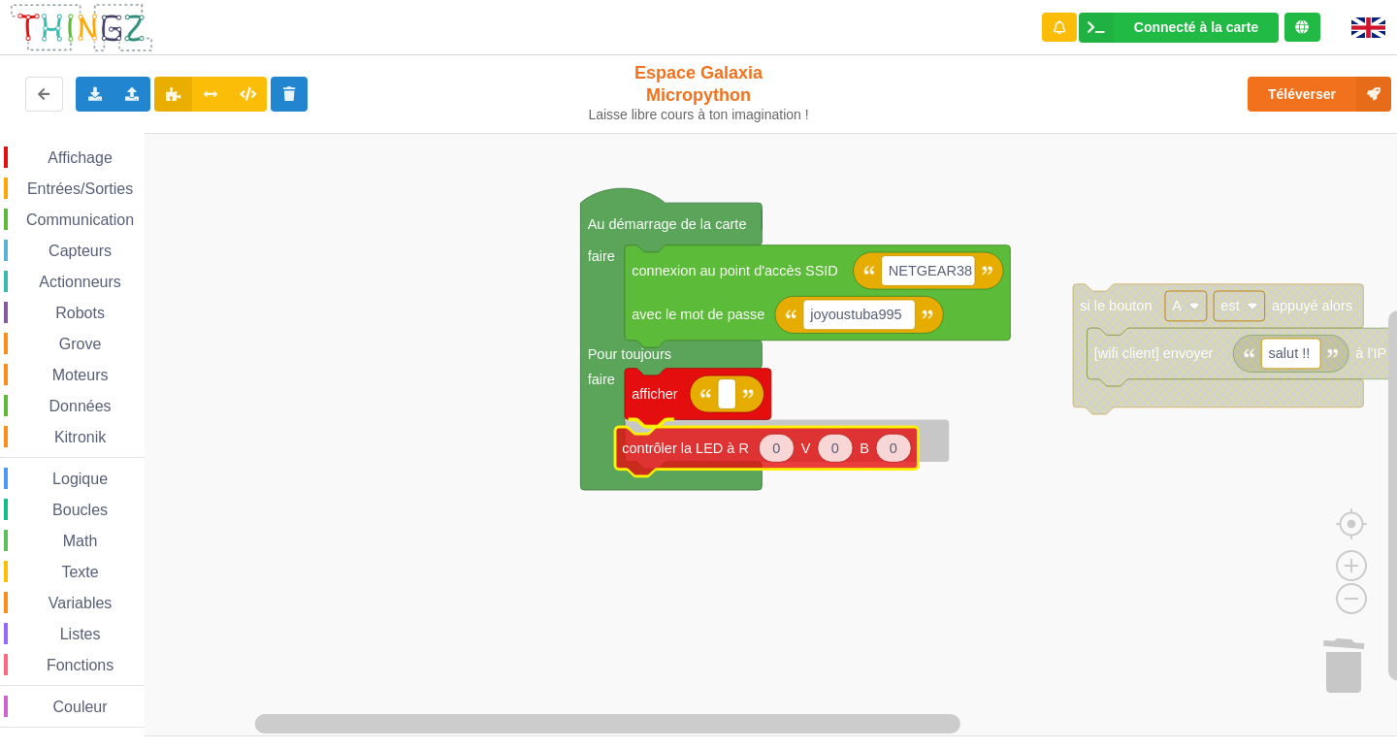
click at [689, 443] on div "Affichage Entrées/Sorties Communication Capteurs Actionneurs Robots Grove Moteu…" at bounding box center [705, 435] width 1411 height 604
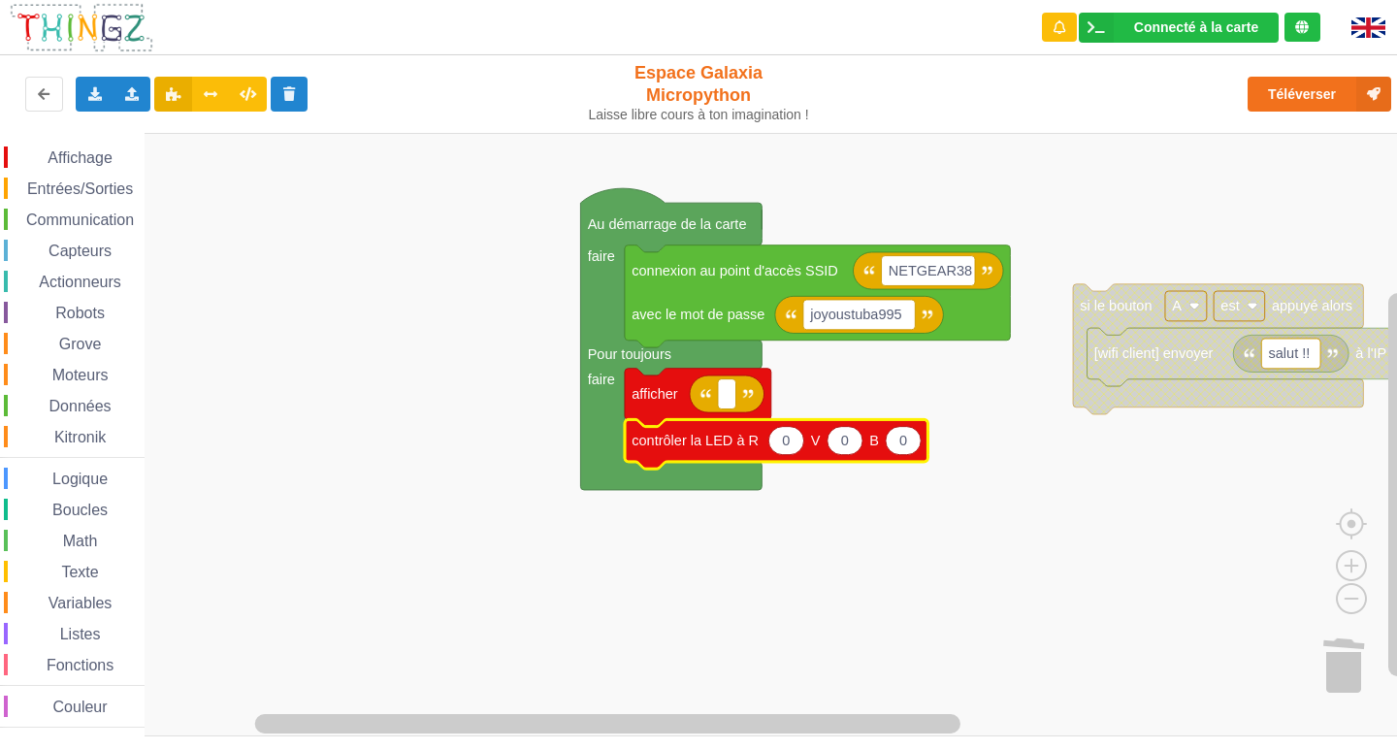
click at [89, 163] on span "Affichage" at bounding box center [80, 157] width 70 height 16
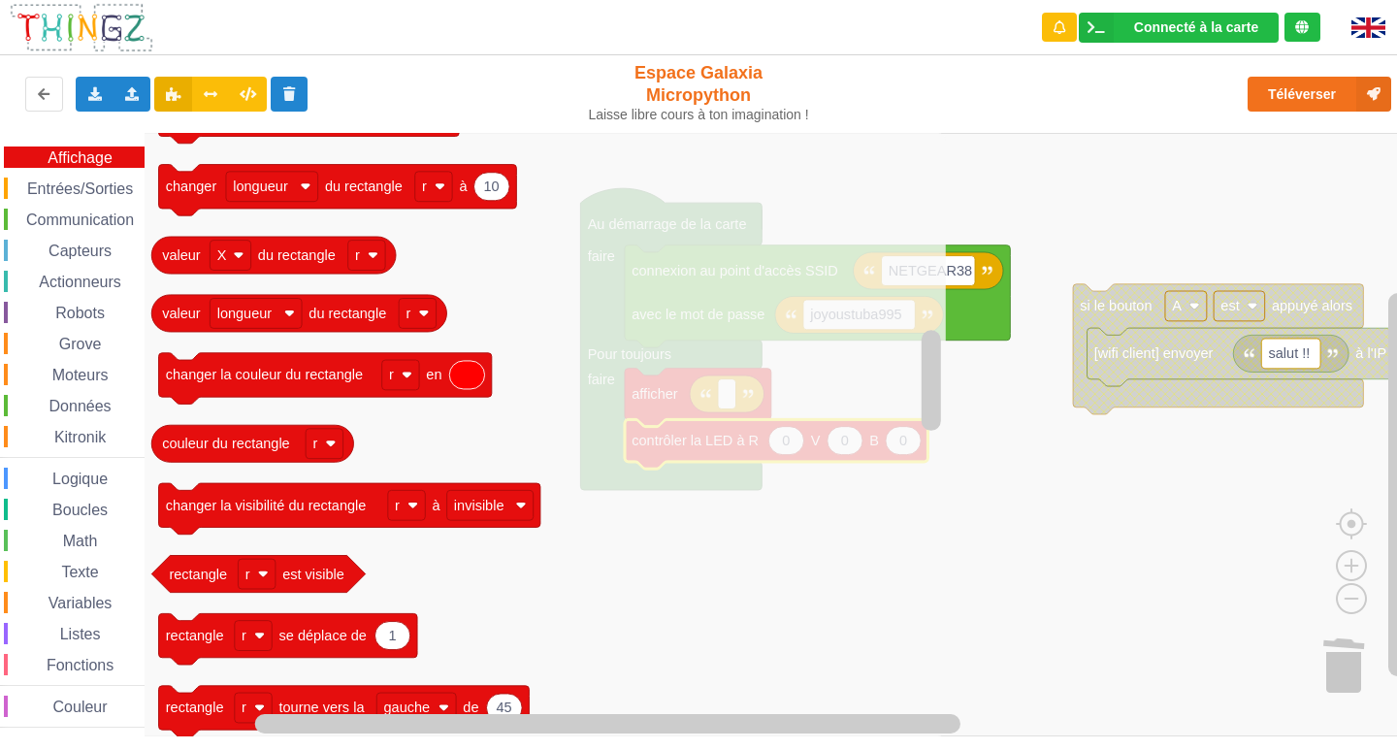
click at [54, 176] on div "Affichage Entrées/Sorties Communication Capteurs Actionneurs Robots Grove Moteu…" at bounding box center [72, 437] width 145 height 581
click at [67, 183] on span "Entrées/Sorties" at bounding box center [80, 188] width 112 height 16
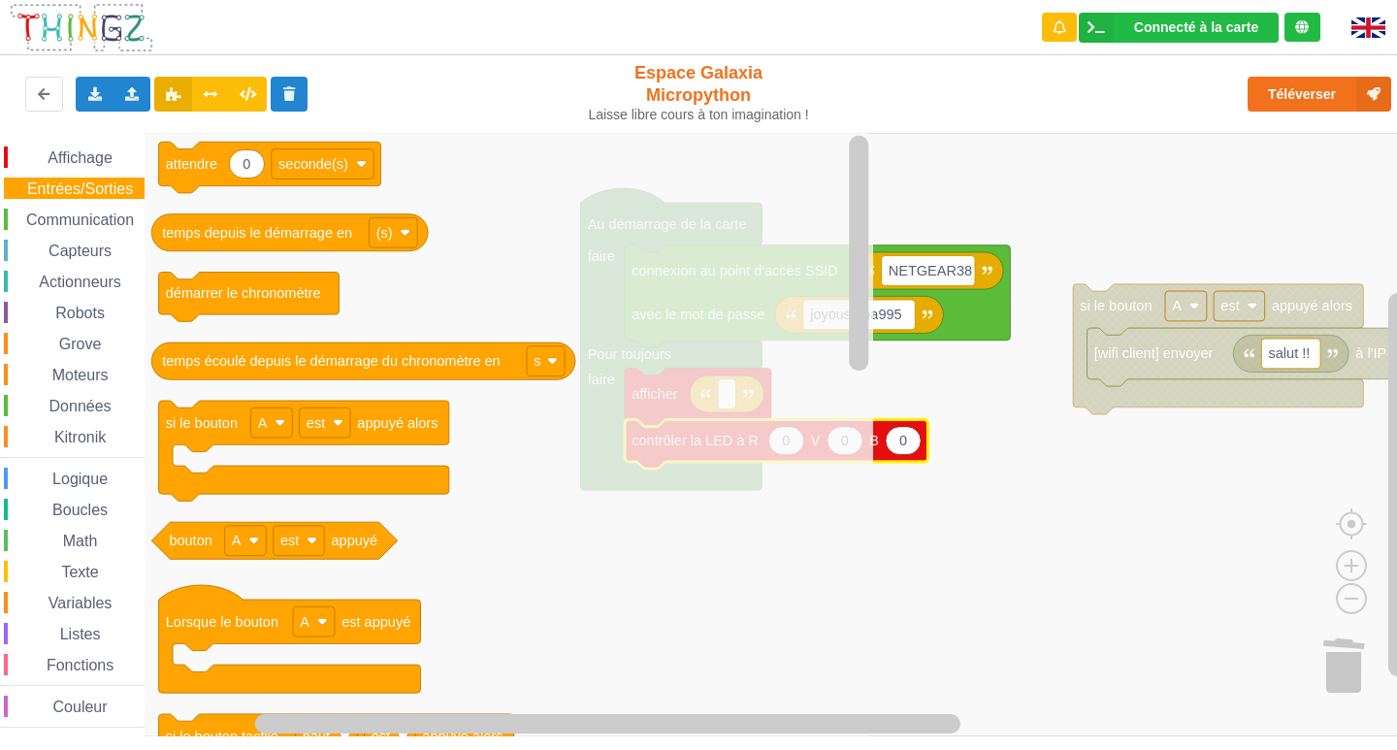
click at [71, 187] on span "Entrées/Sorties" at bounding box center [80, 188] width 112 height 16
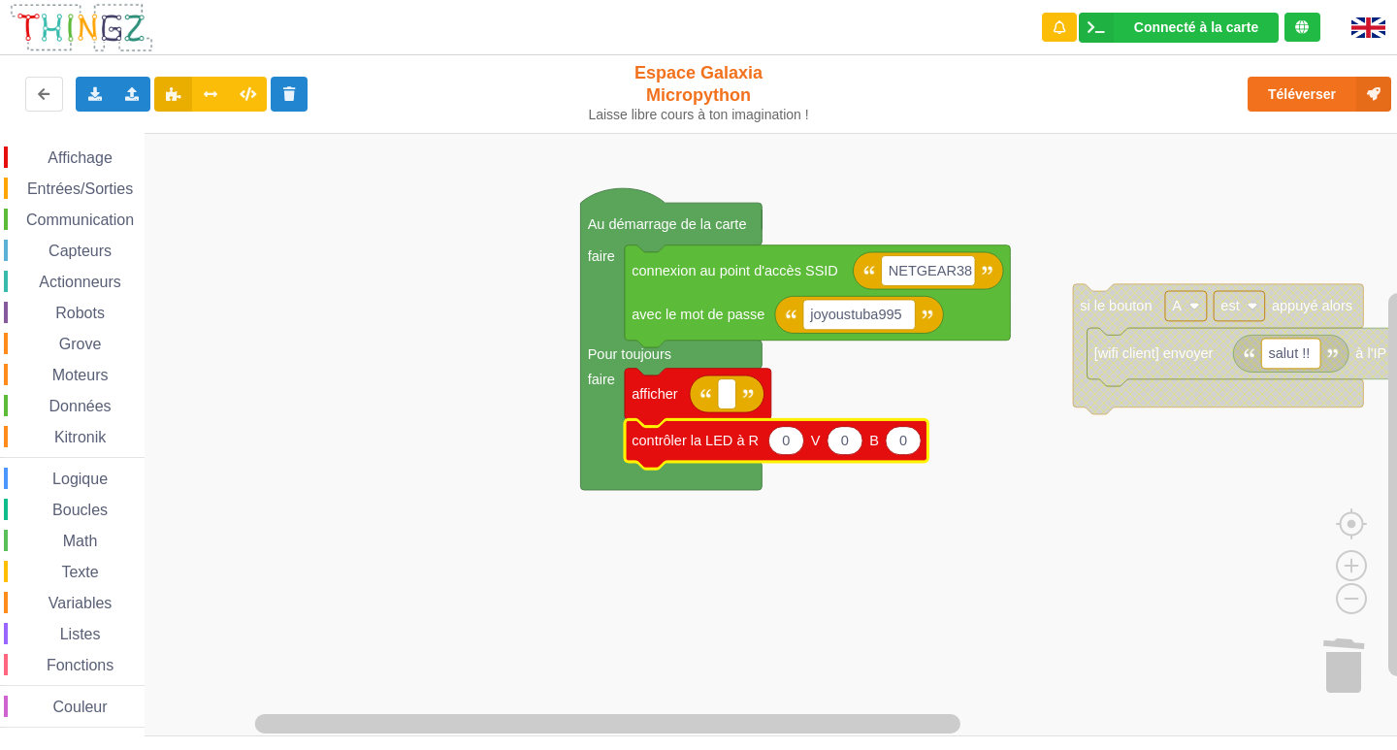
click at [71, 187] on span "Entrées/Sorties" at bounding box center [80, 188] width 112 height 16
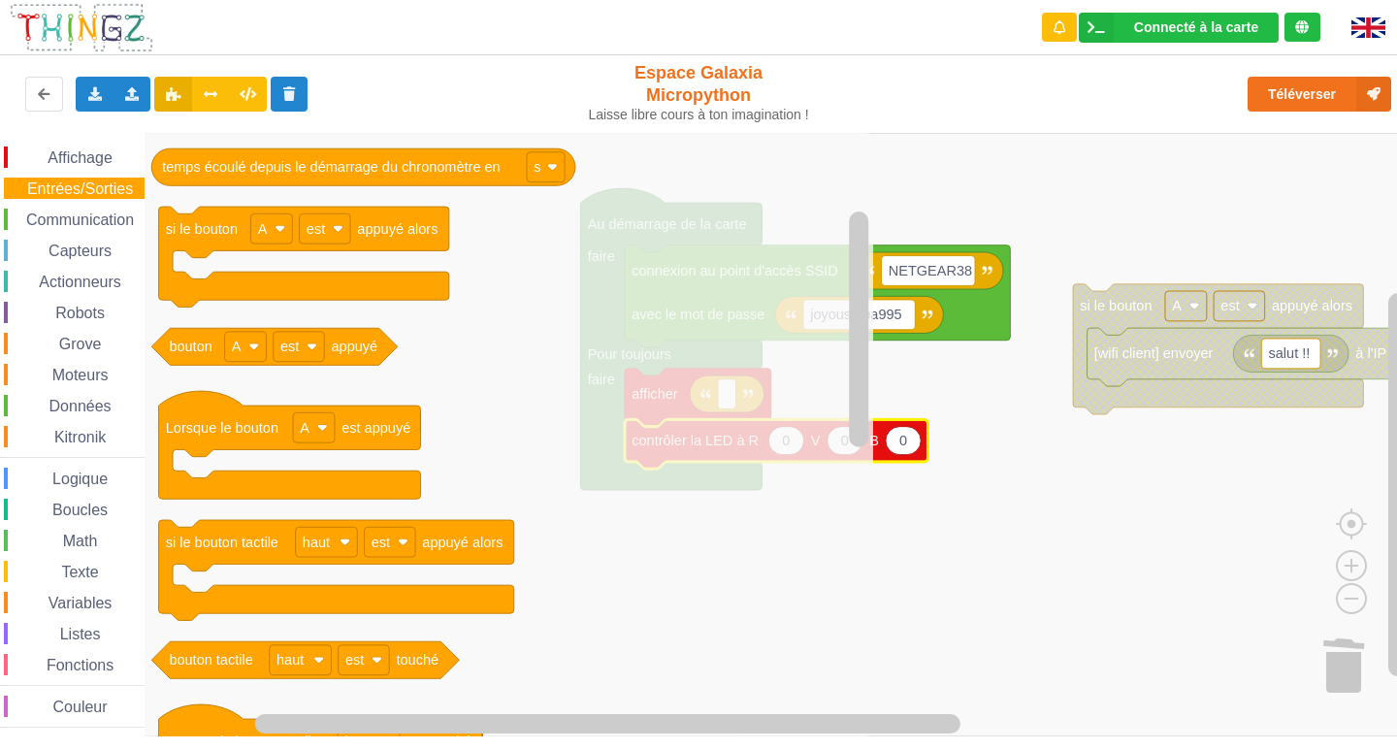
click at [111, 601] on span "Variables" at bounding box center [81, 603] width 70 height 16
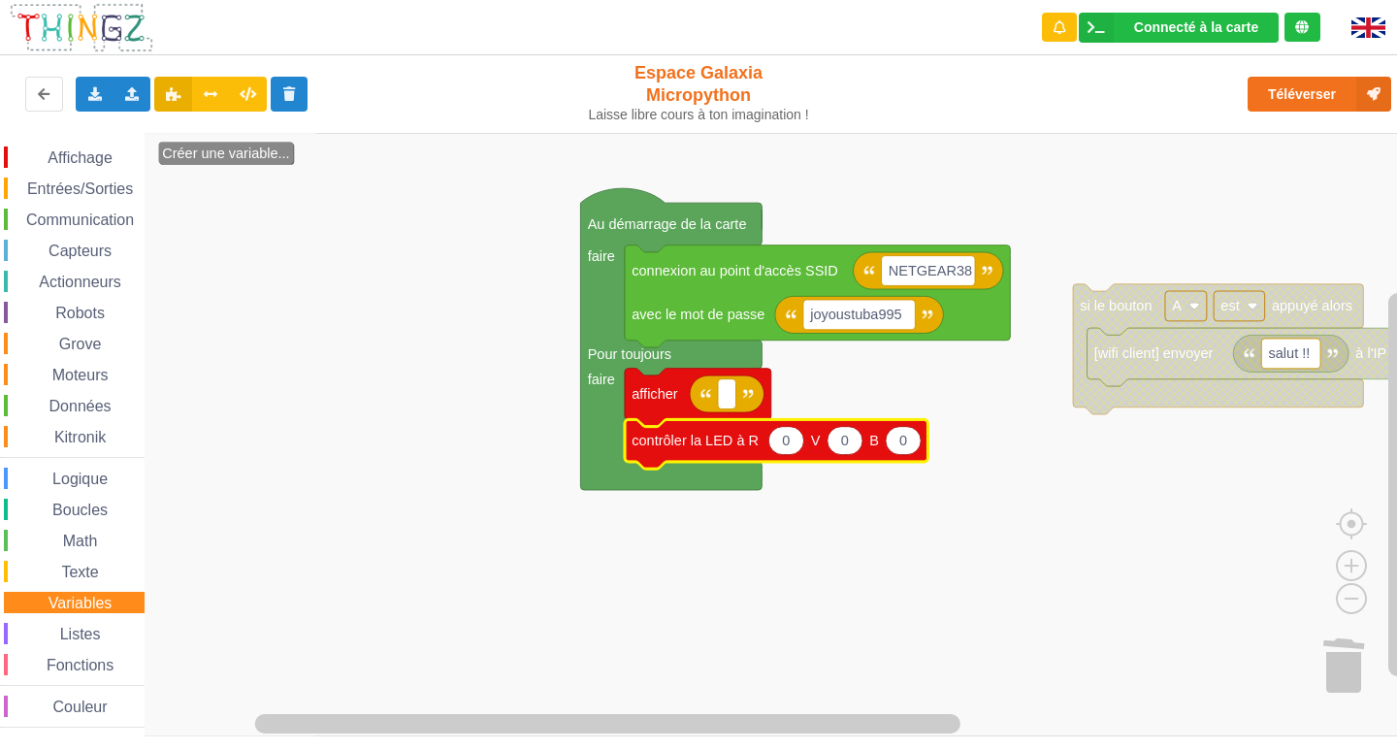
click at [33, 196] on span "Entrées/Sorties" at bounding box center [80, 188] width 112 height 16
click at [1059, 542] on rect "Espace de travail de Blocky" at bounding box center [705, 435] width 1411 height 604
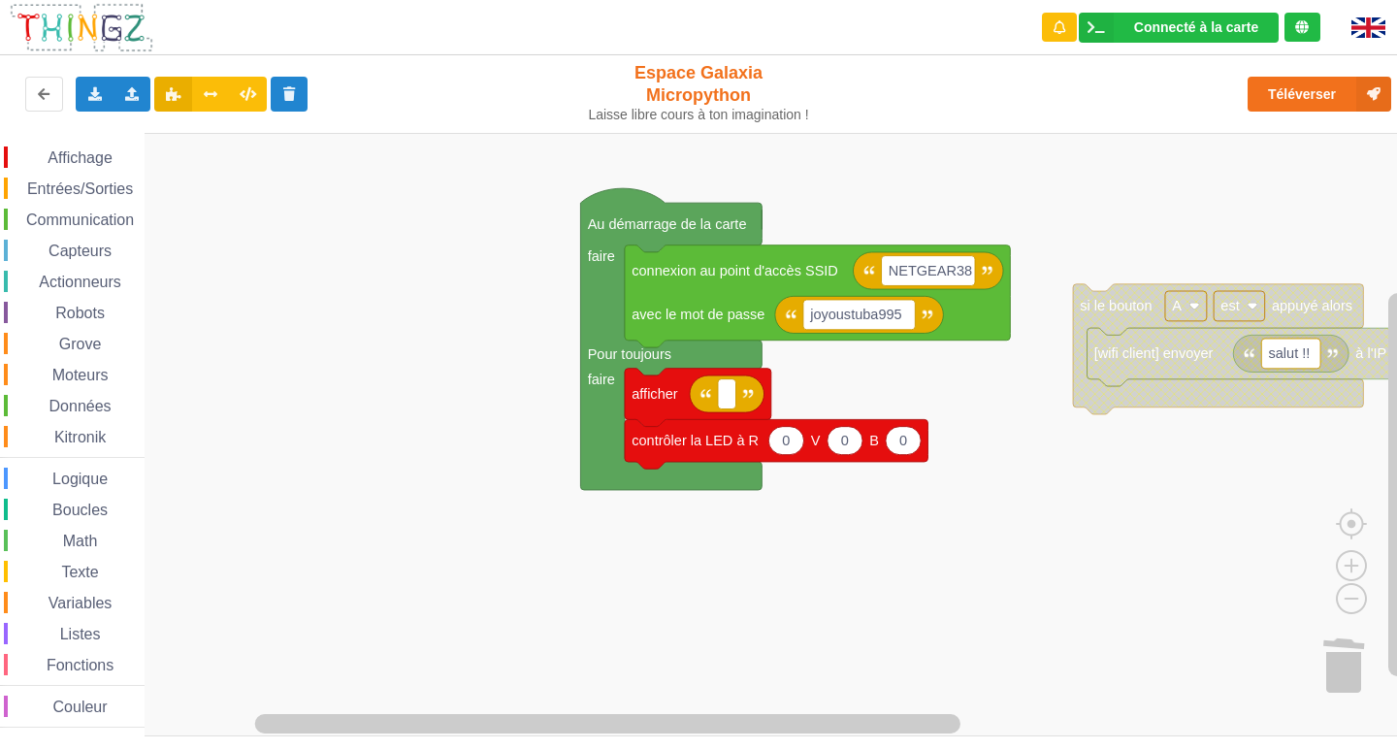
click at [58, 604] on span "Variables" at bounding box center [81, 603] width 70 height 16
click at [197, 154] on text "Créer une variable..." at bounding box center [226, 155] width 128 height 16
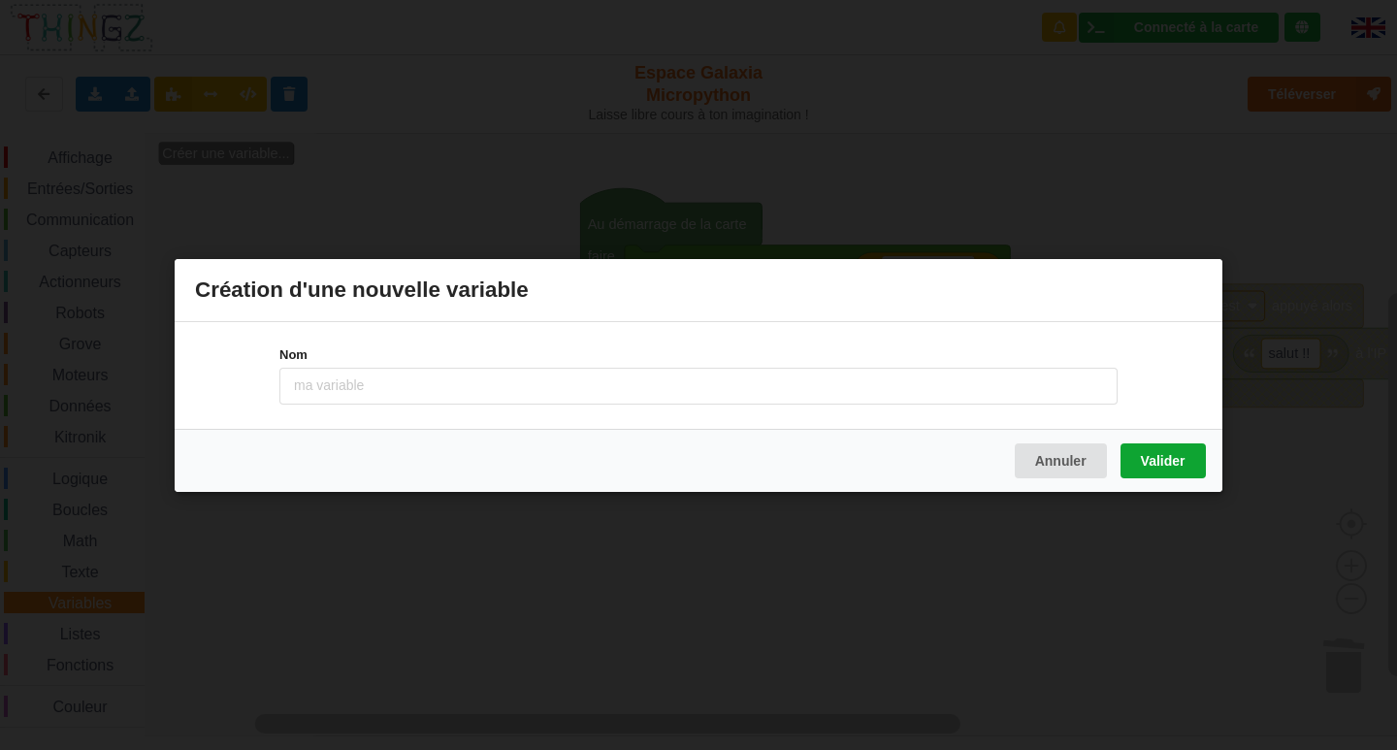
drag, startPoint x: 1132, startPoint y: 450, endPoint x: 1115, endPoint y: 457, distance: 18.7
click at [1131, 450] on button "Valider" at bounding box center [1163, 459] width 85 height 35
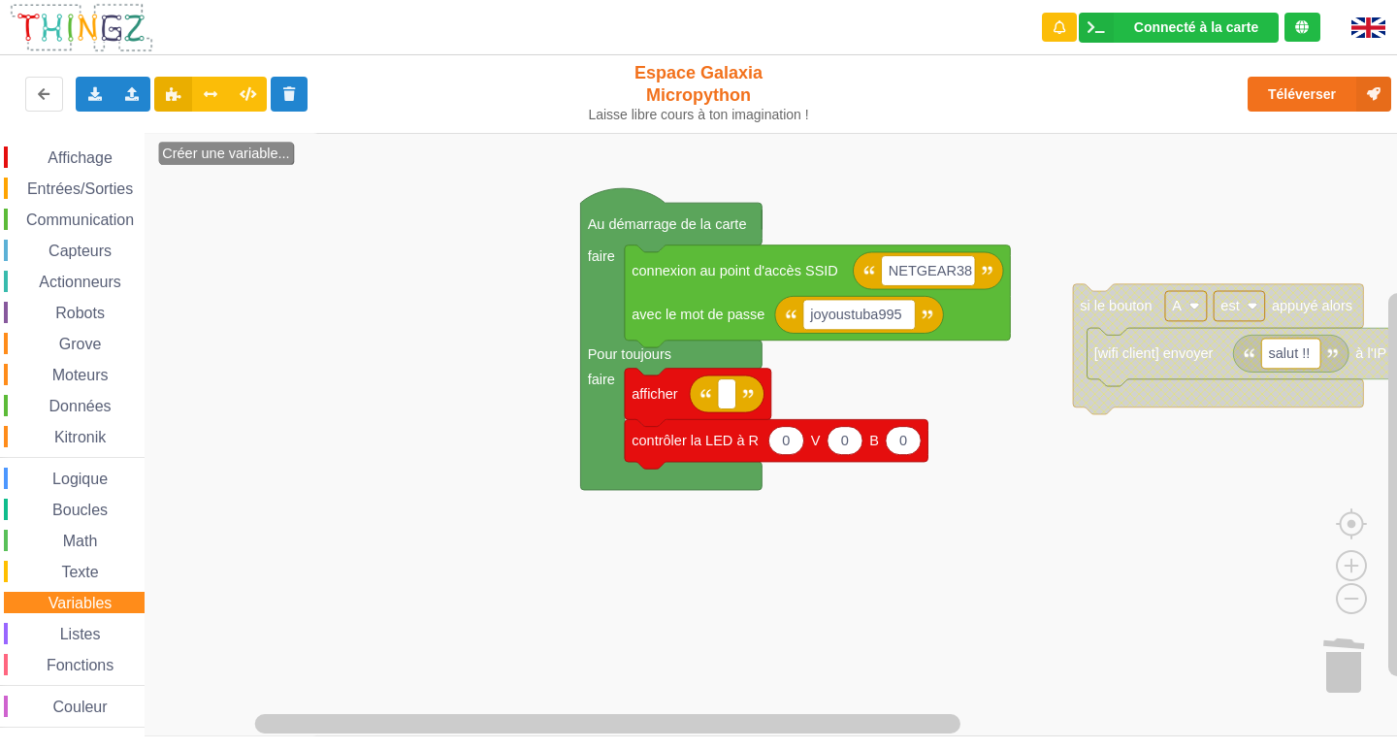
click at [90, 187] on span "Entrées/Sorties" at bounding box center [80, 188] width 112 height 16
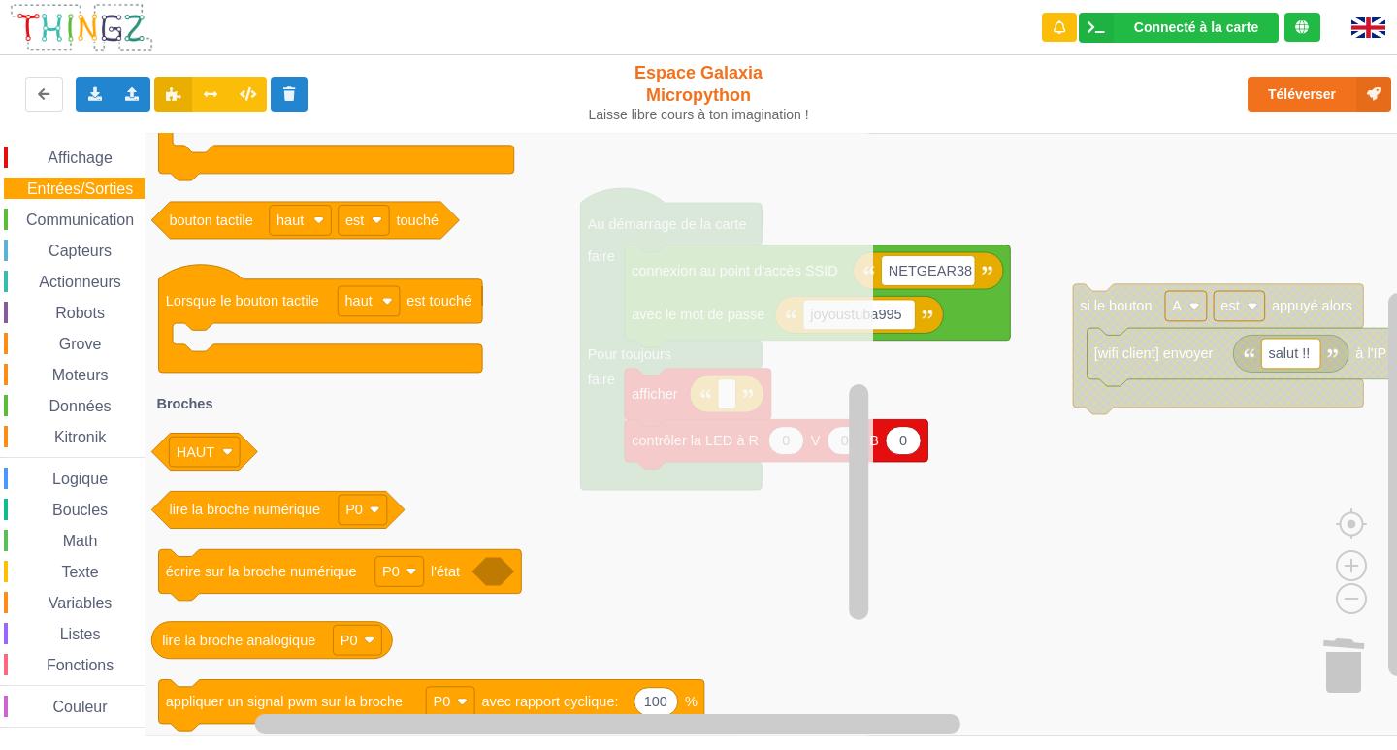
click at [902, 655] on div "Affichage Entrées/Sorties Communication Capteurs Actionneurs Robots Grove Moteu…" at bounding box center [705, 435] width 1411 height 604
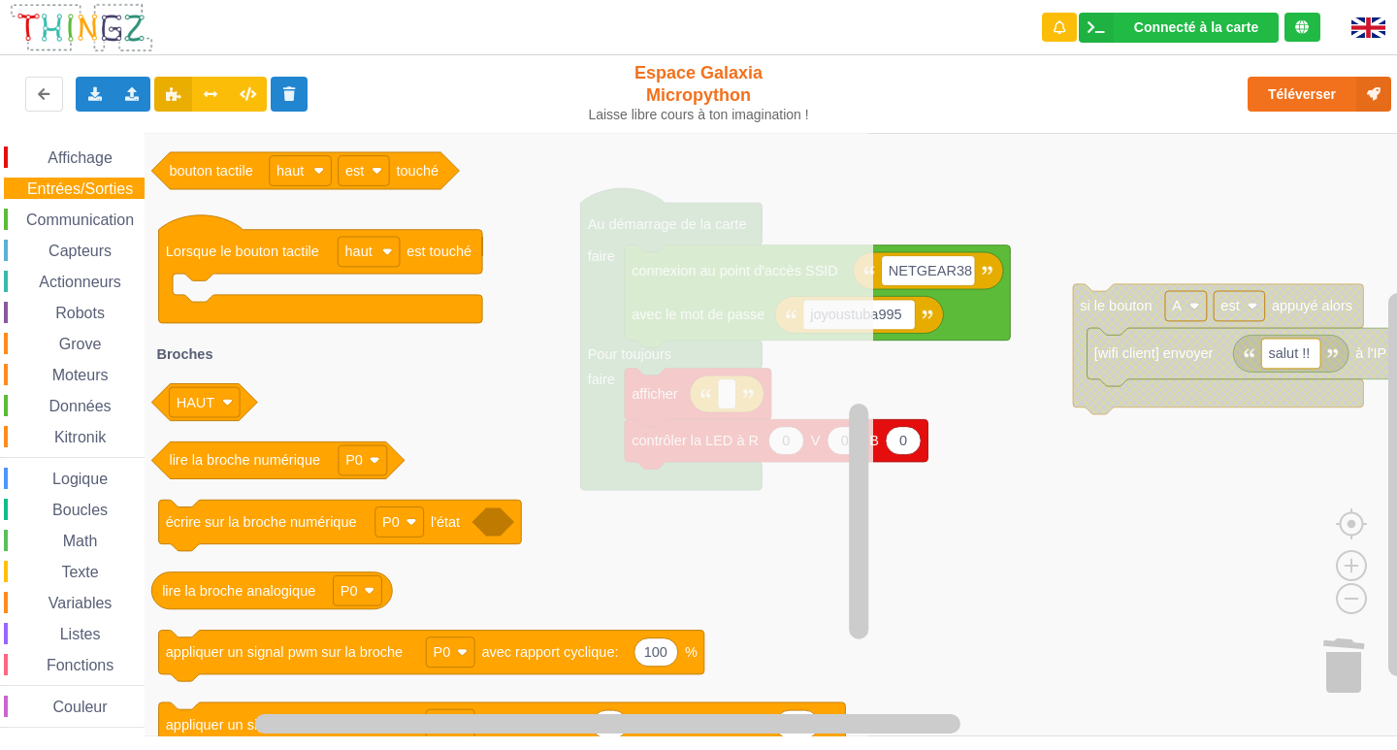
click at [977, 573] on rect "Espace de travail de Blocky" at bounding box center [705, 435] width 1411 height 604
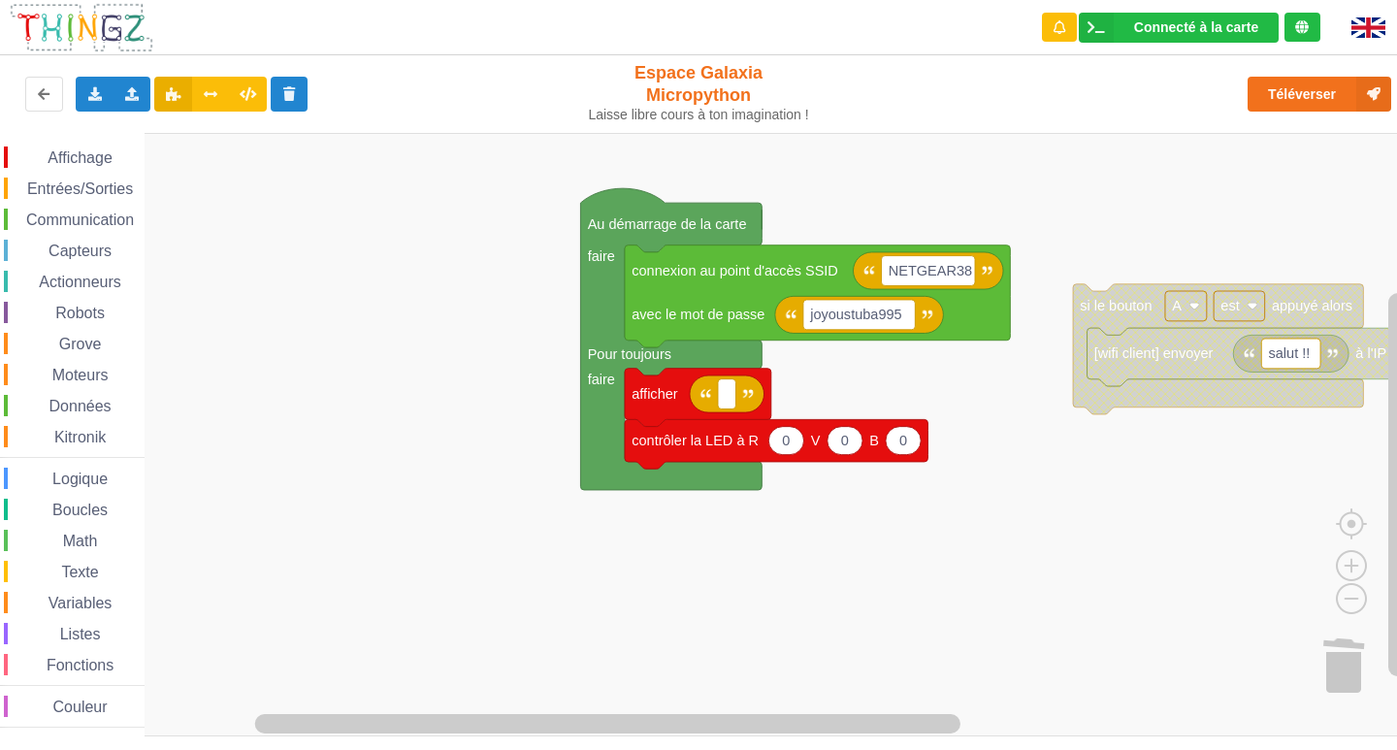
click at [94, 338] on span "Grove" at bounding box center [80, 344] width 49 height 16
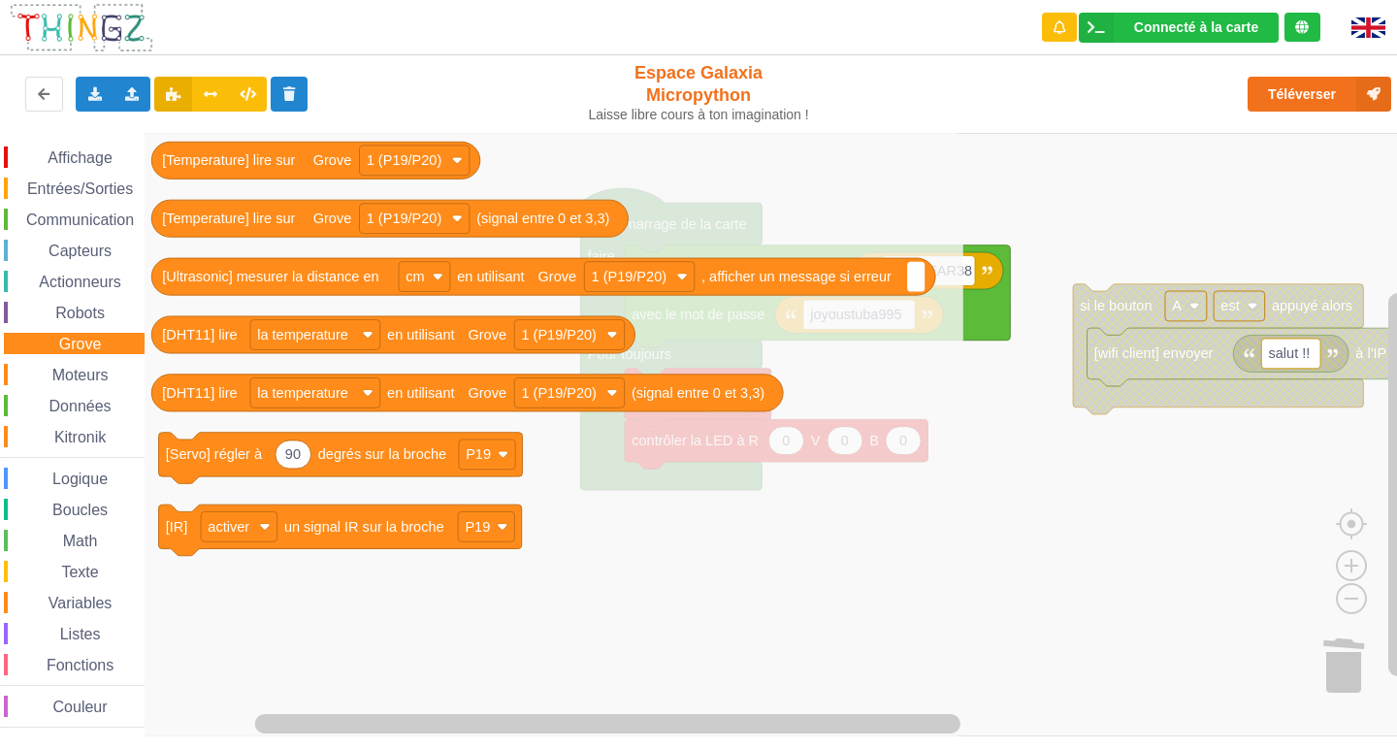
click at [93, 369] on span "Moteurs" at bounding box center [80, 375] width 62 height 16
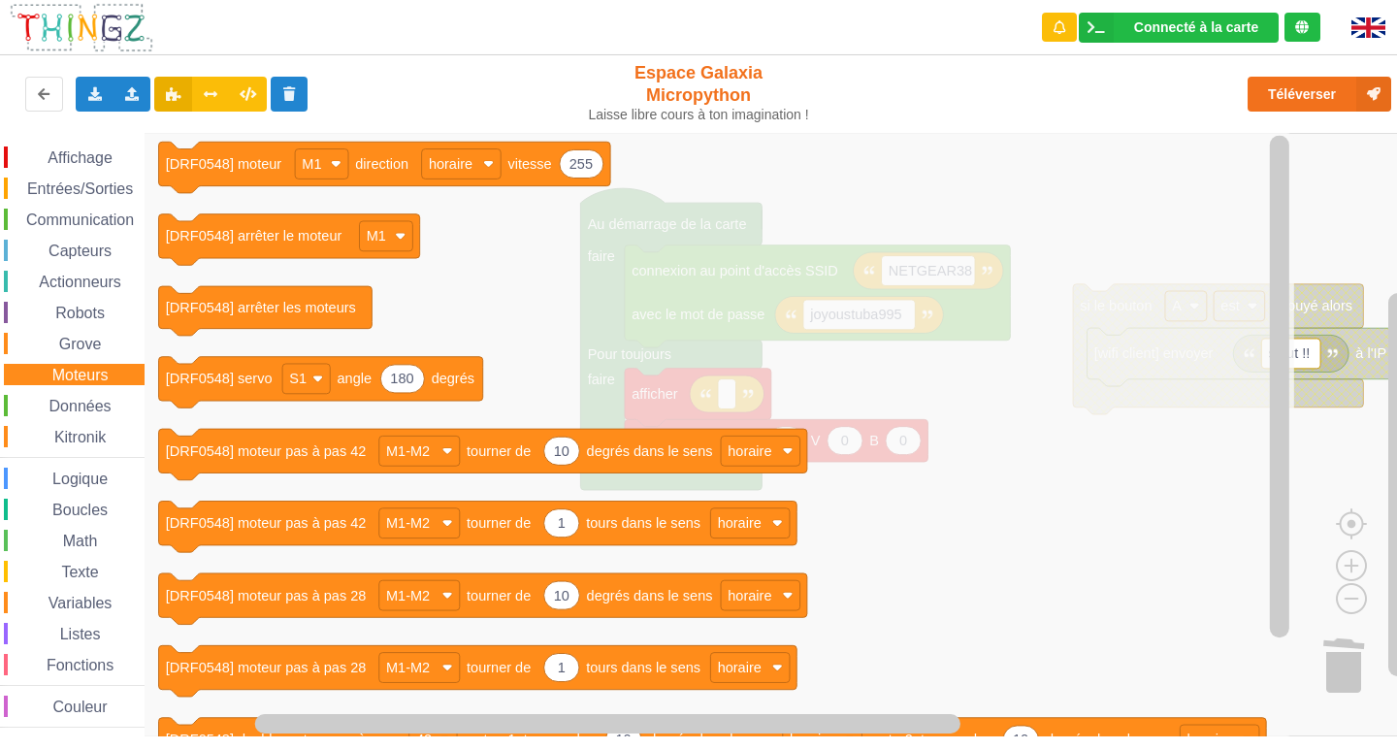
click at [99, 408] on span "Données" at bounding box center [81, 406] width 68 height 16
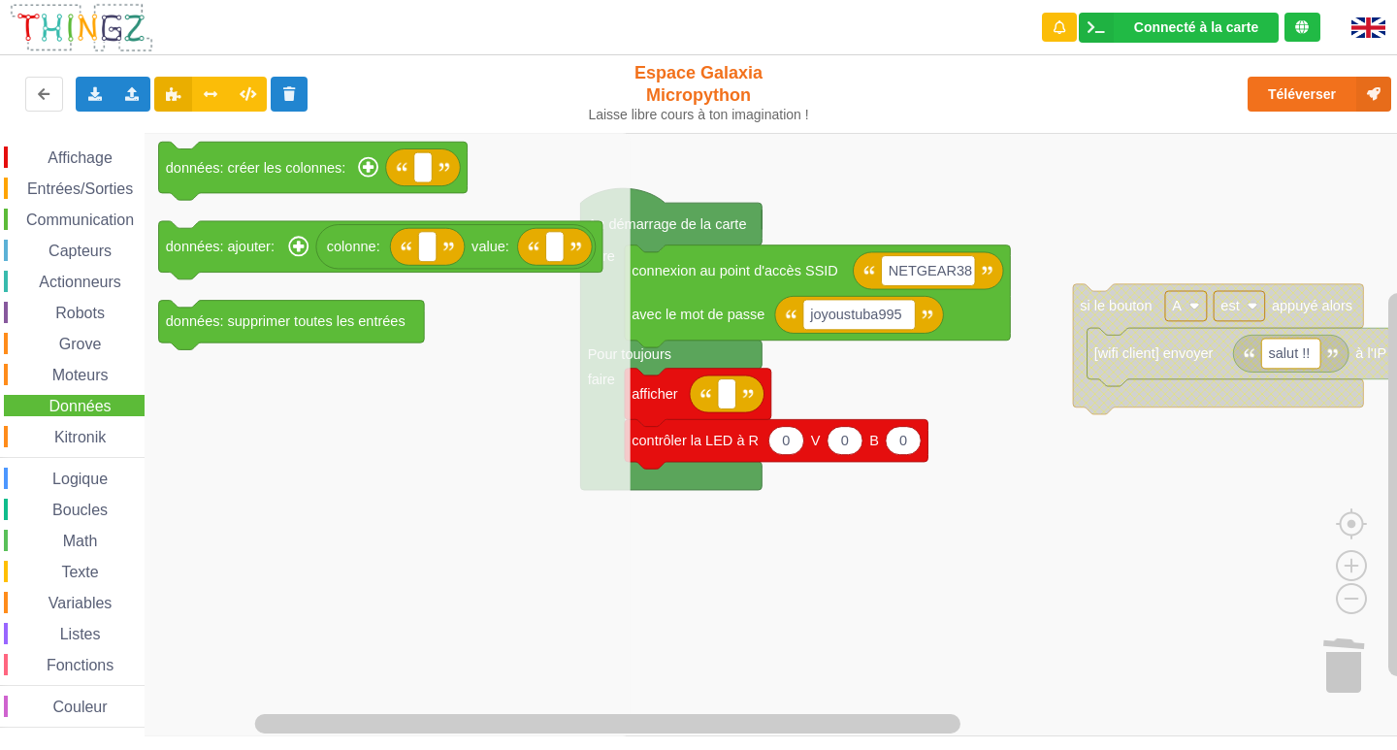
click at [110, 438] on div "Kitronik" at bounding box center [74, 436] width 141 height 21
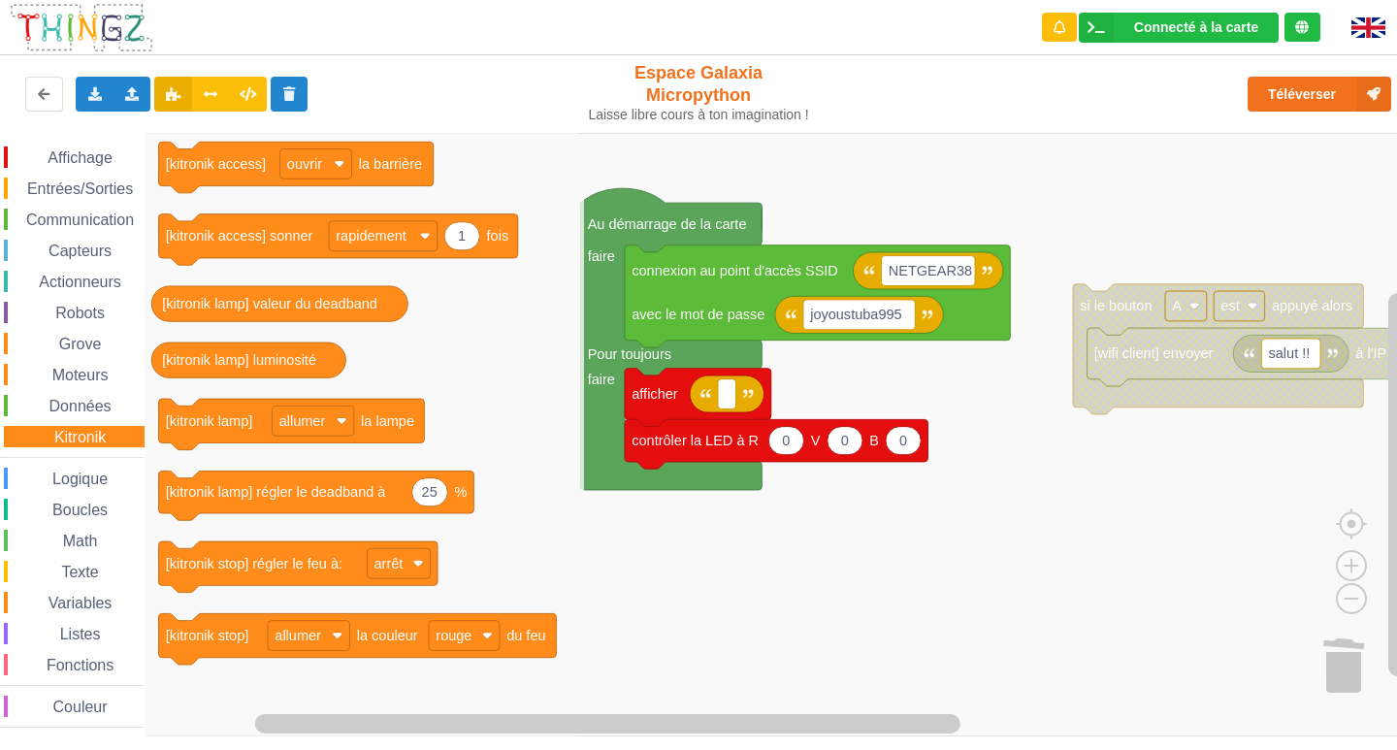
click at [80, 578] on span "Texte" at bounding box center [79, 572] width 43 height 16
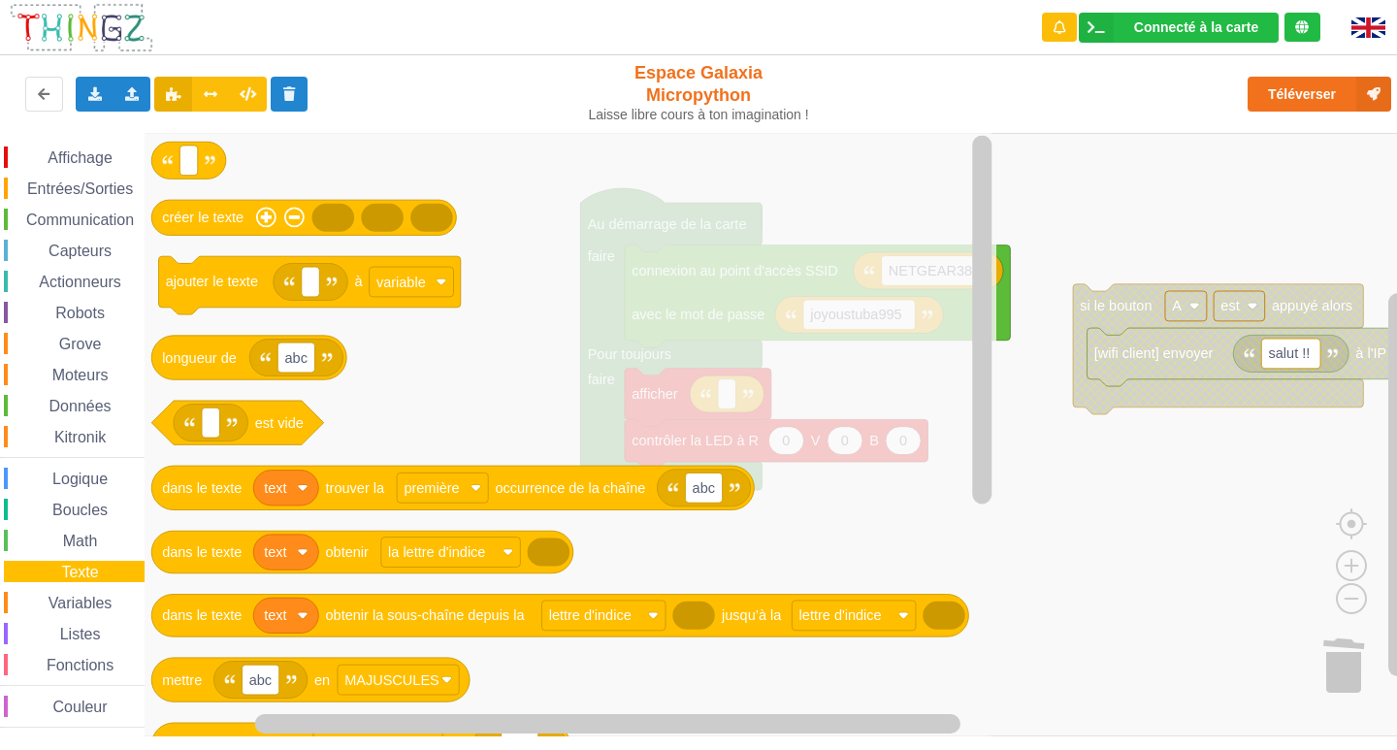
click at [108, 594] on div "Variables" at bounding box center [74, 602] width 141 height 21
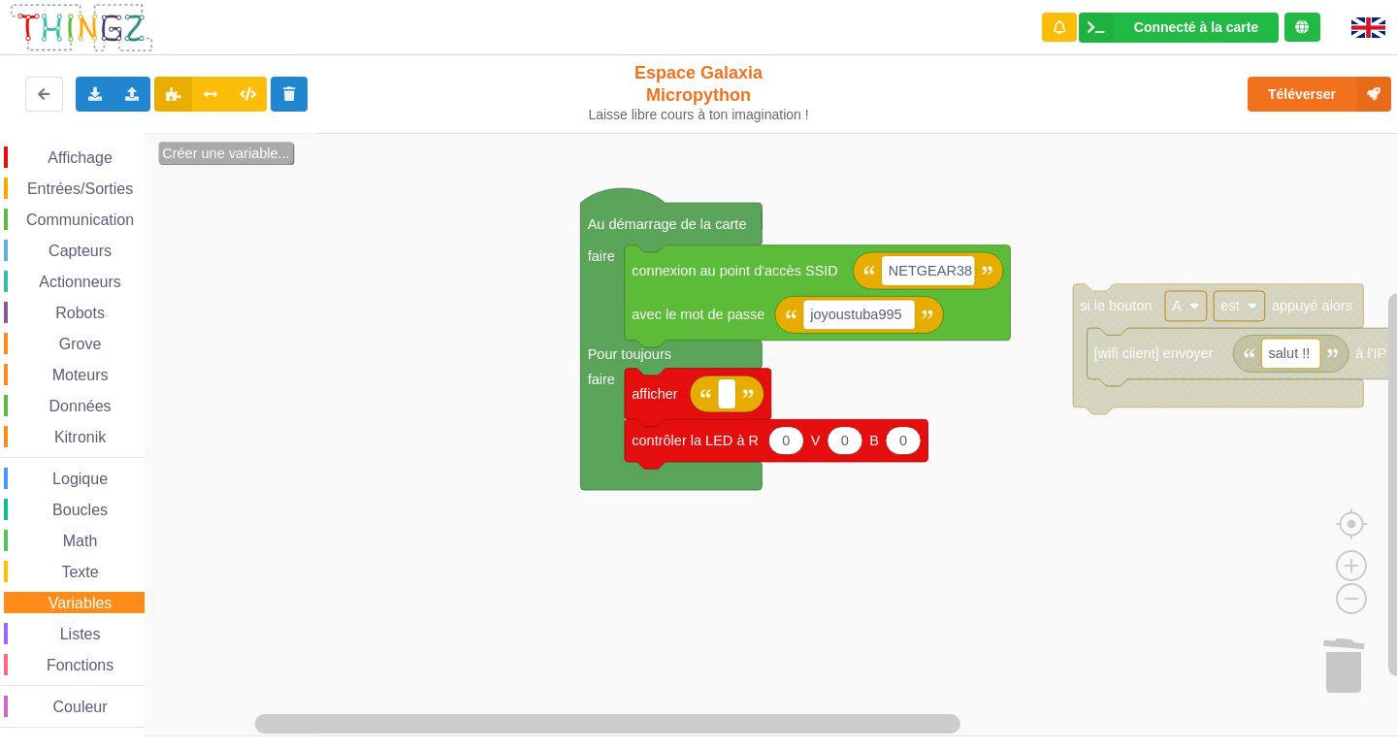
click at [243, 151] on text "Créer une variable..." at bounding box center [226, 155] width 128 height 16
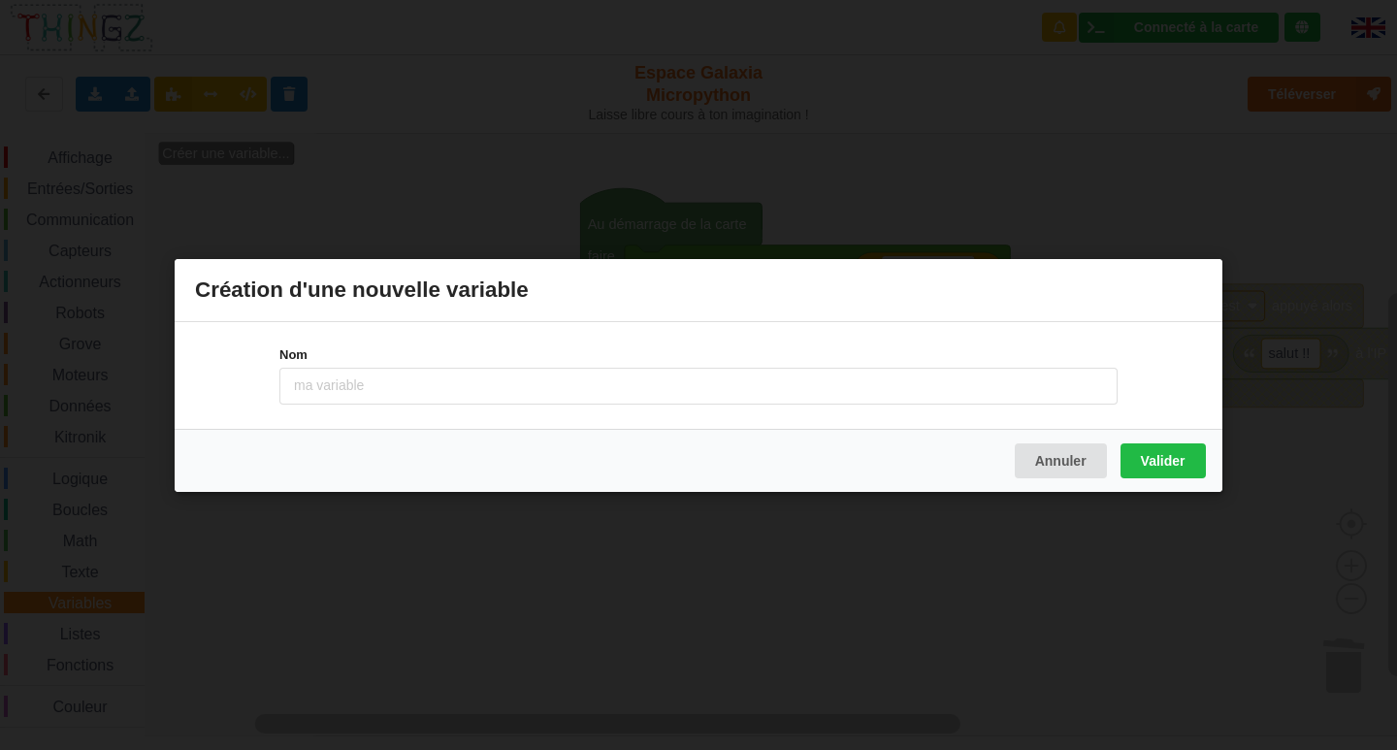
click at [414, 373] on input at bounding box center [698, 385] width 838 height 37
drag, startPoint x: 306, startPoint y: 384, endPoint x: 370, endPoint y: 425, distance: 75.9
click at [305, 386] on input "tzxte" at bounding box center [698, 385] width 838 height 37
type input "texte"
click at [1162, 465] on button "Valider" at bounding box center [1163, 459] width 85 height 35
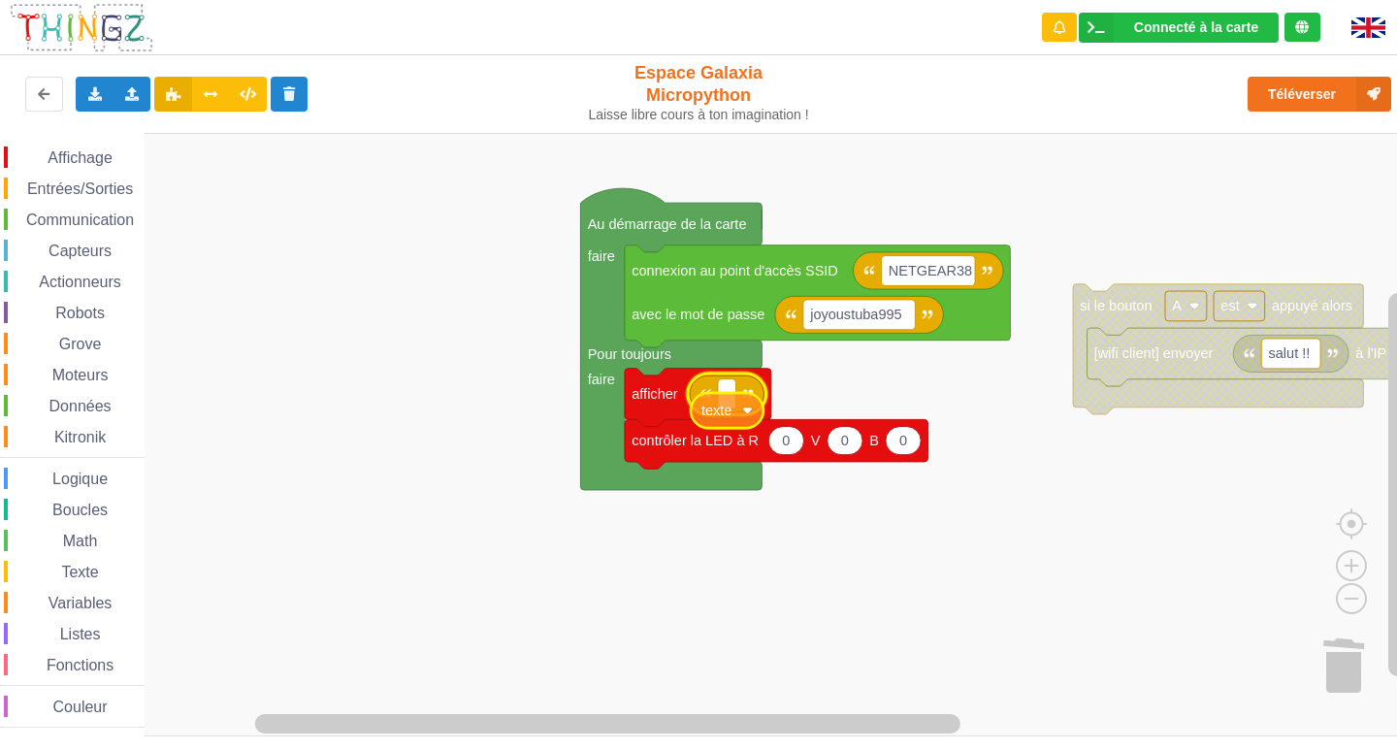
click at [709, 413] on div "Affichage Entrées/Sorties Communication Capteurs Actionneurs Robots Grove Moteu…" at bounding box center [705, 435] width 1411 height 604
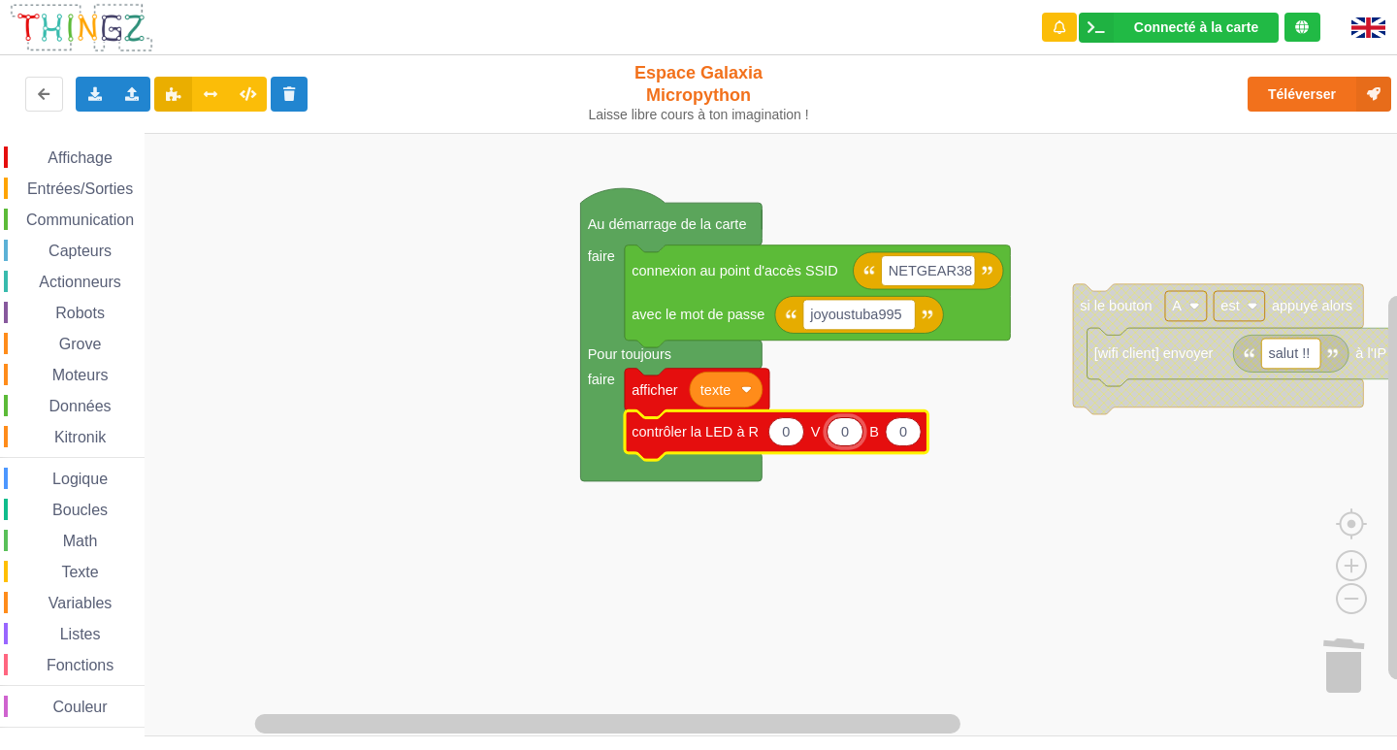
click at [853, 439] on input "0" at bounding box center [845, 431] width 36 height 29
type input "100"
click at [95, 159] on span "Affichage" at bounding box center [80, 157] width 70 height 16
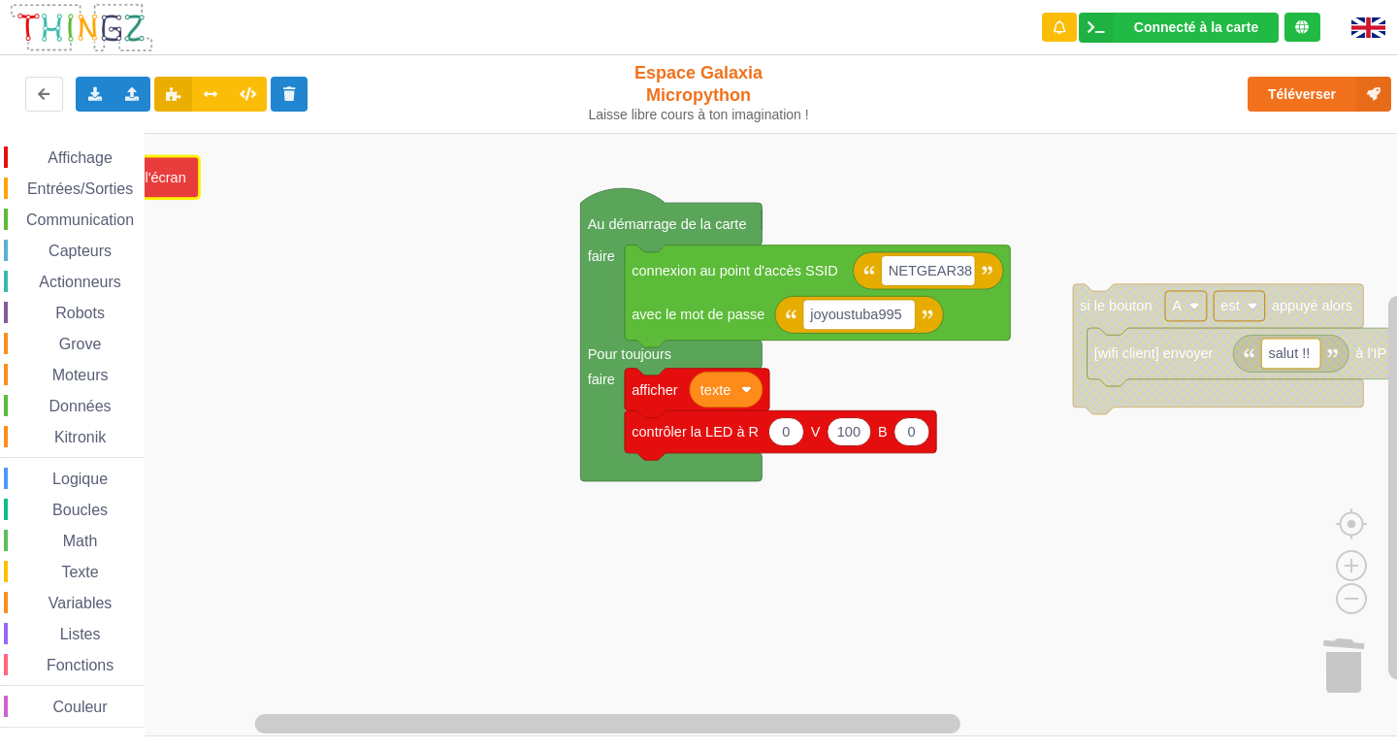
click at [145, 174] on div "Affichage Entrées/Sorties Communication Capteurs Actionneurs Robots Grove Moteu…" at bounding box center [705, 435] width 1411 height 604
click at [90, 151] on span "Affichage" at bounding box center [80, 157] width 70 height 16
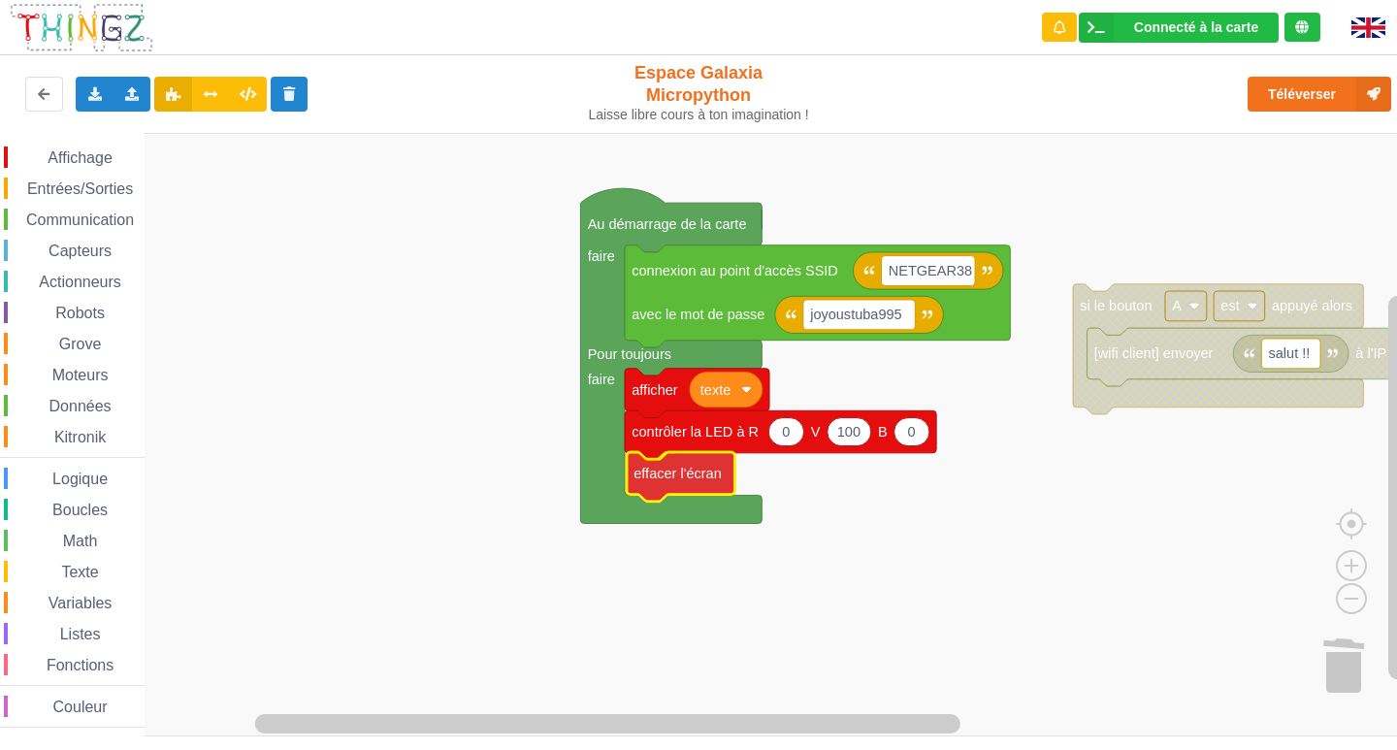
click at [701, 460] on div "Affichage Entrées/Sorties Communication Capteurs Actionneurs Robots Grove Moteu…" at bounding box center [705, 435] width 1411 height 604
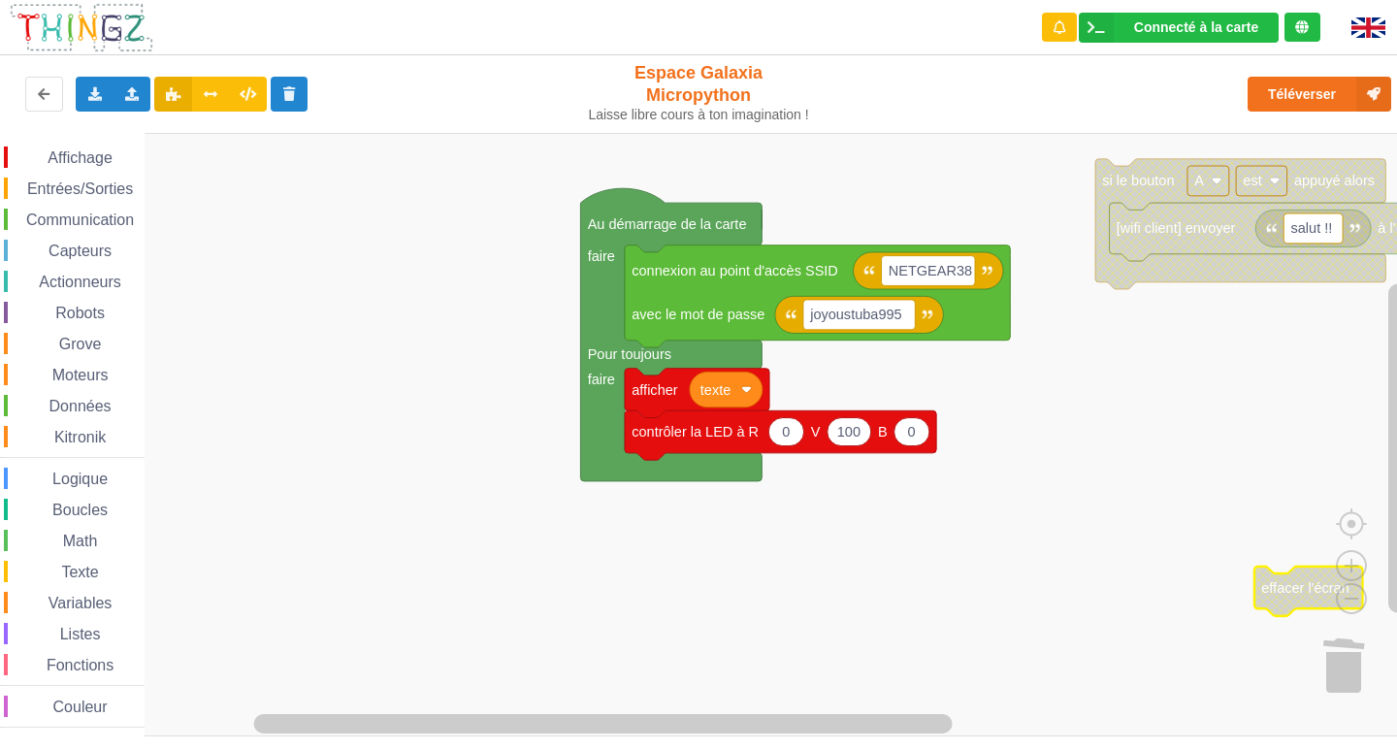
click at [84, 184] on span "Entrées/Sorties" at bounding box center [80, 188] width 112 height 16
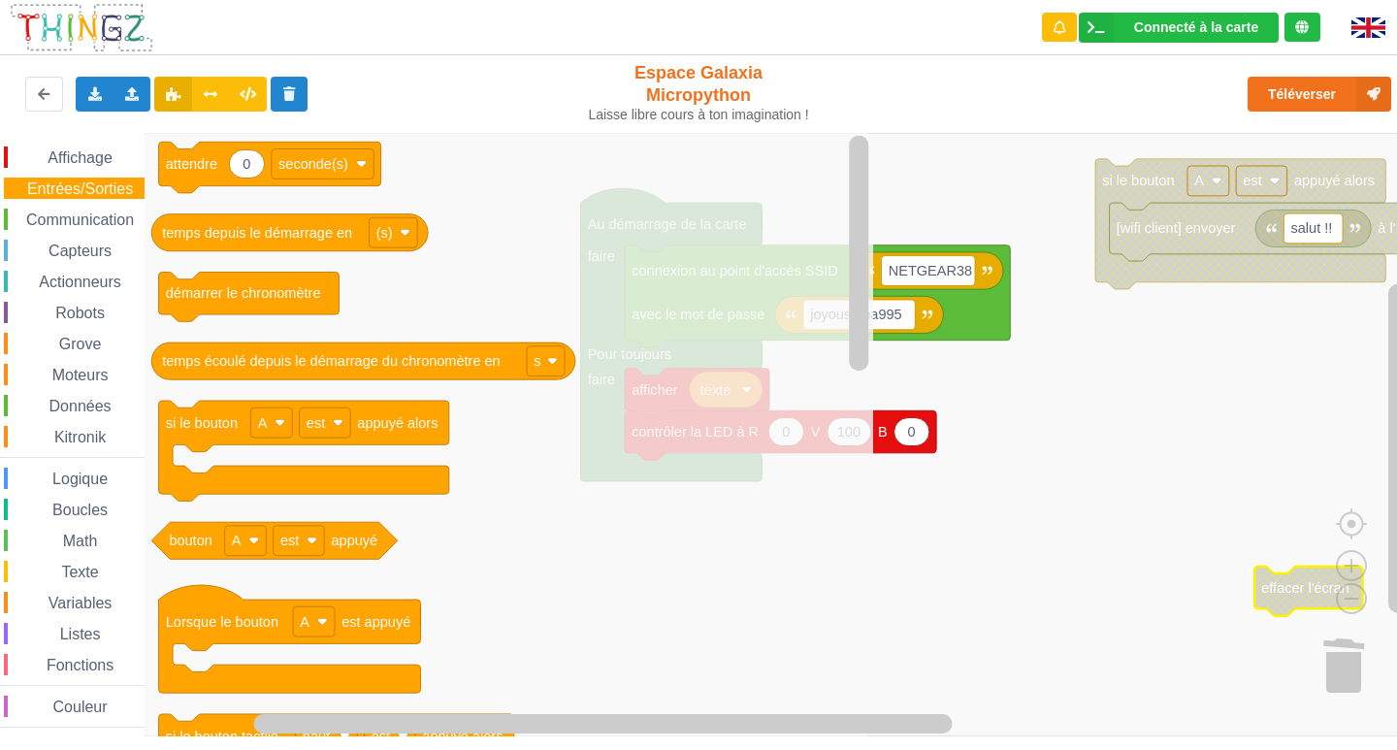
click at [90, 153] on span "Affichage" at bounding box center [80, 157] width 70 height 16
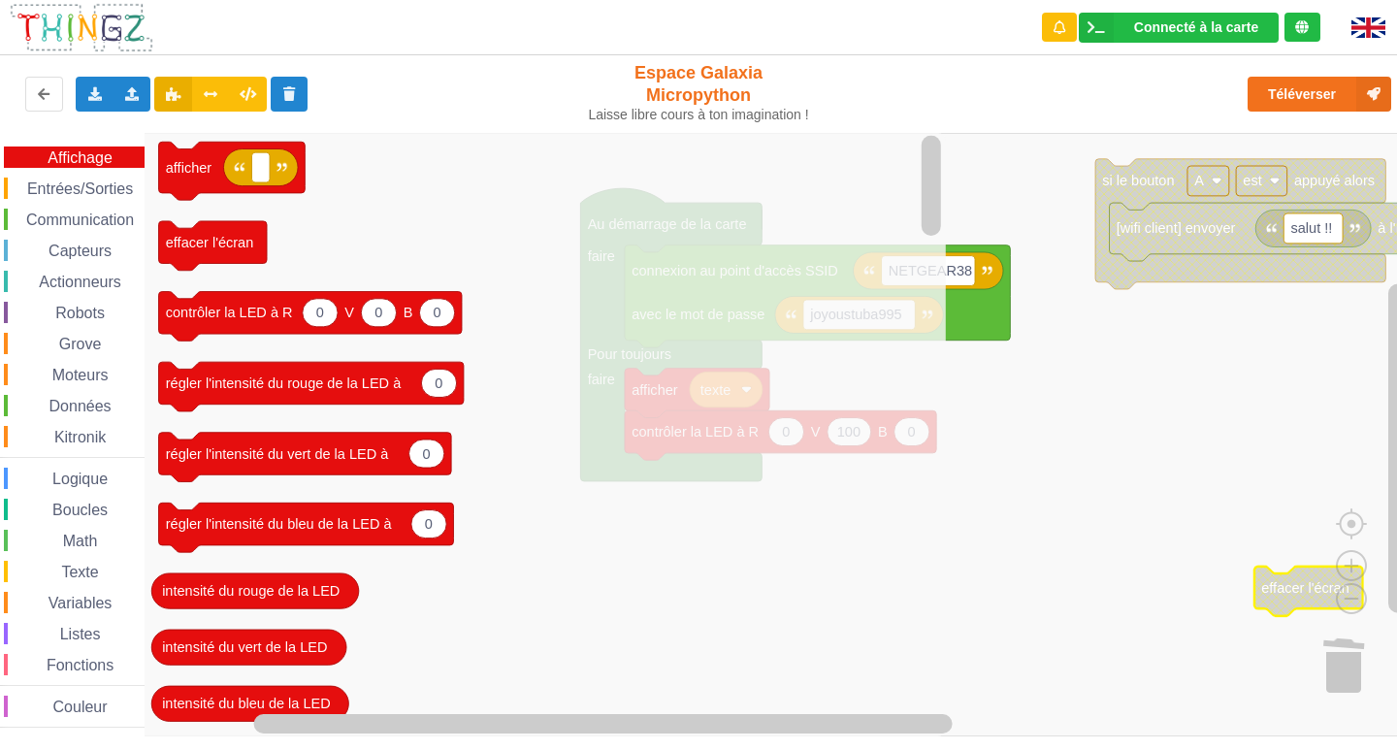
click at [57, 196] on span "Entrées/Sorties" at bounding box center [80, 188] width 112 height 16
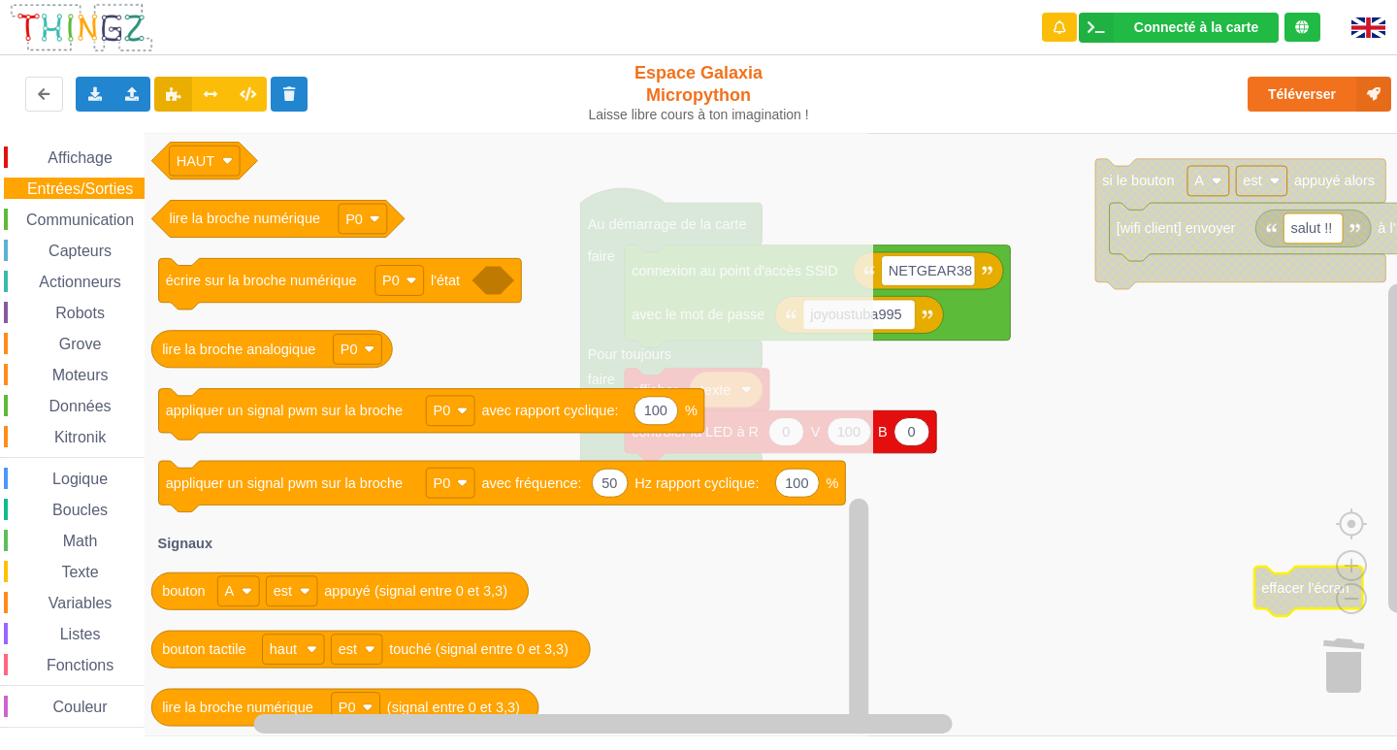
drag, startPoint x: 57, startPoint y: 132, endPoint x: 57, endPoint y: 147, distance: 14.6
click at [56, 137] on div "Connecté à la carte Réglages Ouvrir le moniteur automatiquement Connexion autom…" at bounding box center [698, 361] width 1424 height 750
click at [60, 152] on span "Affichage" at bounding box center [80, 157] width 70 height 16
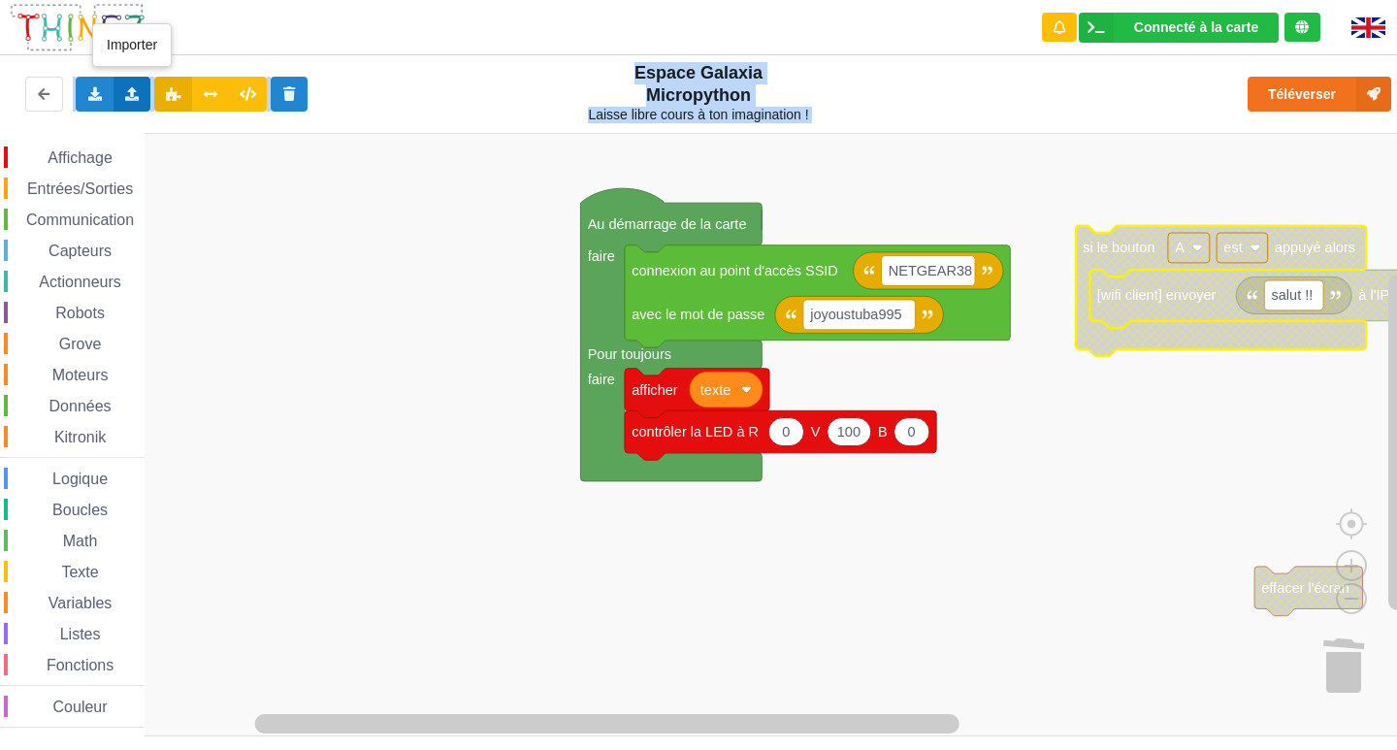
click at [138, 95] on icon at bounding box center [132, 93] width 16 height 12
click at [215, 292] on rect "Espace de travail de Blocky" at bounding box center [705, 435] width 1411 height 604
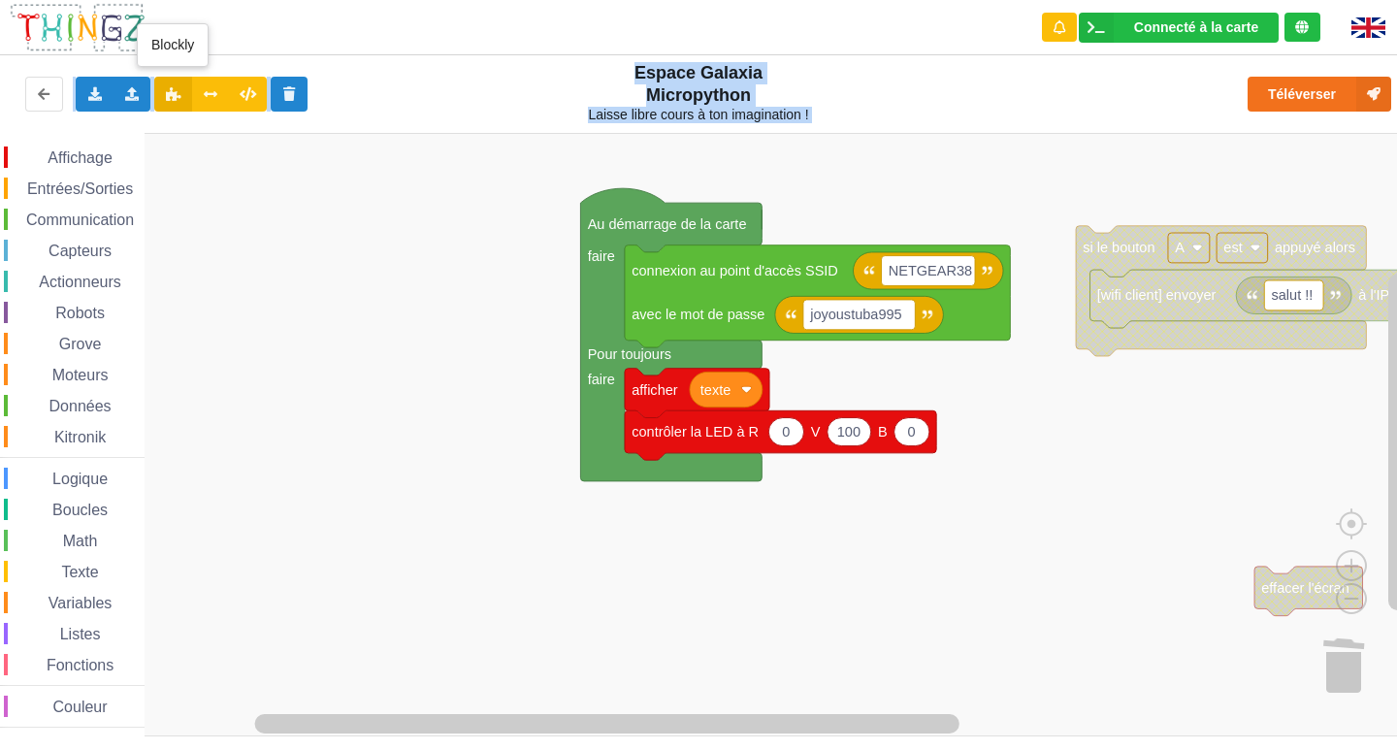
click at [174, 101] on button at bounding box center [173, 94] width 38 height 35
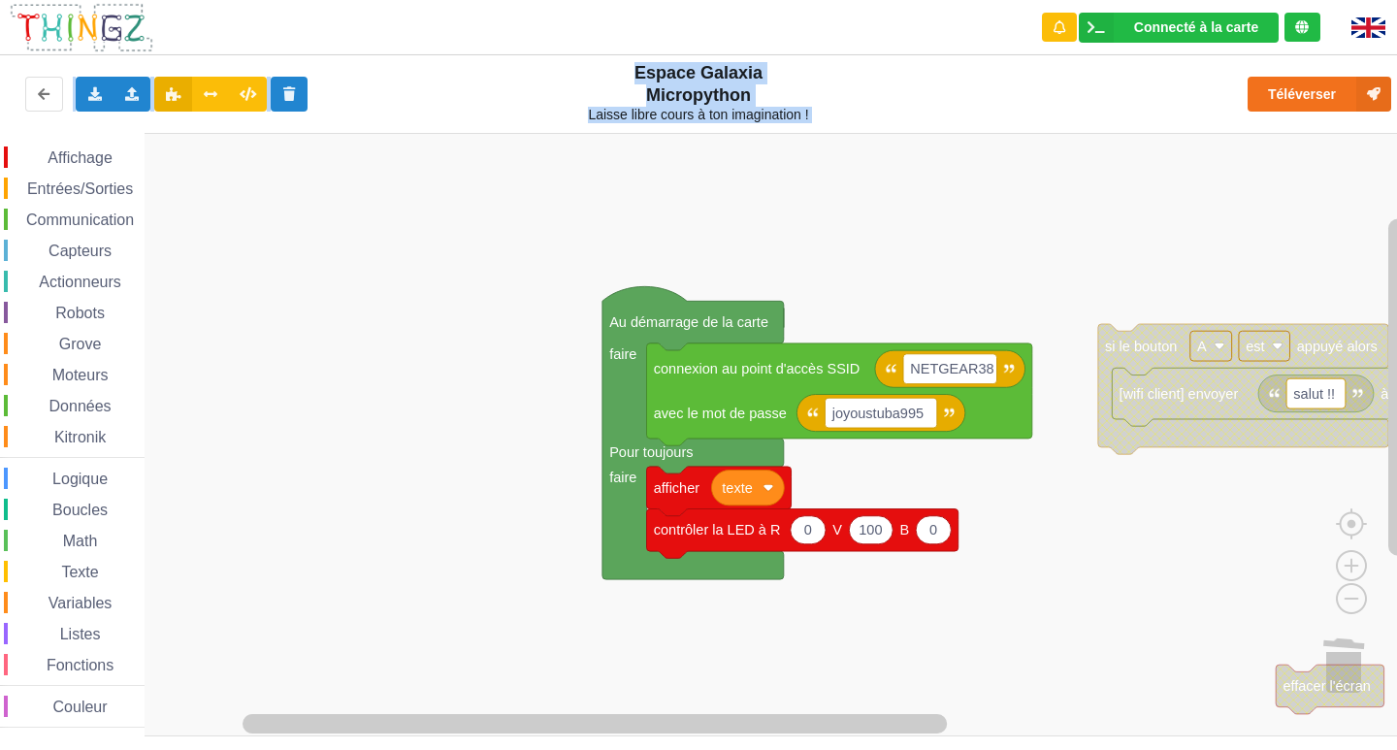
click at [157, 92] on button at bounding box center [173, 94] width 38 height 35
click at [132, 101] on div "Importer un assemblage de blocs Importer du code Python" at bounding box center [133, 94] width 38 height 35
click at [93, 102] on div "Exporter l'assemblage de blocs Exporter l'assemblage de blocs au format Python" at bounding box center [95, 94] width 38 height 35
click at [214, 137] on span "Exporter l'assemblage de blocs" at bounding box center [213, 130] width 188 height 16
